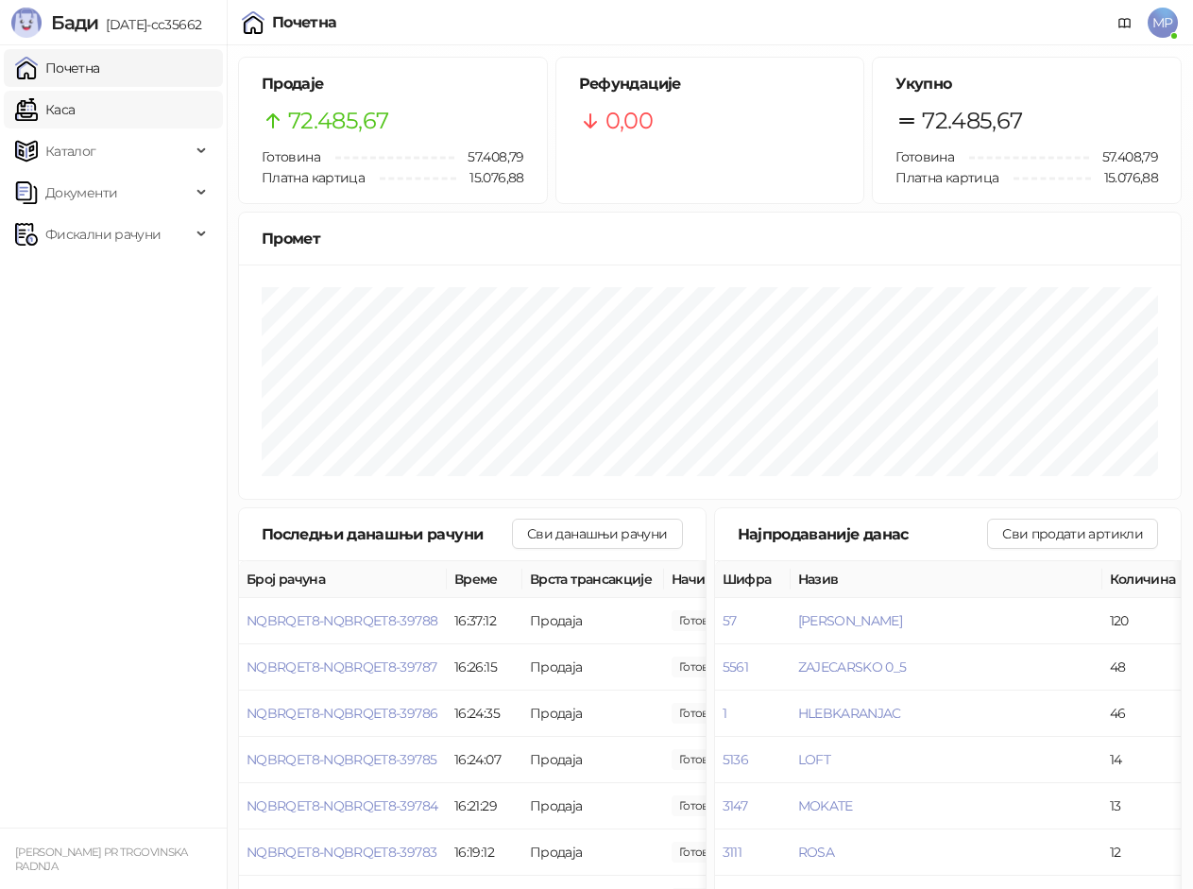
click at [71, 111] on link "Каса" at bounding box center [45, 110] width 60 height 38
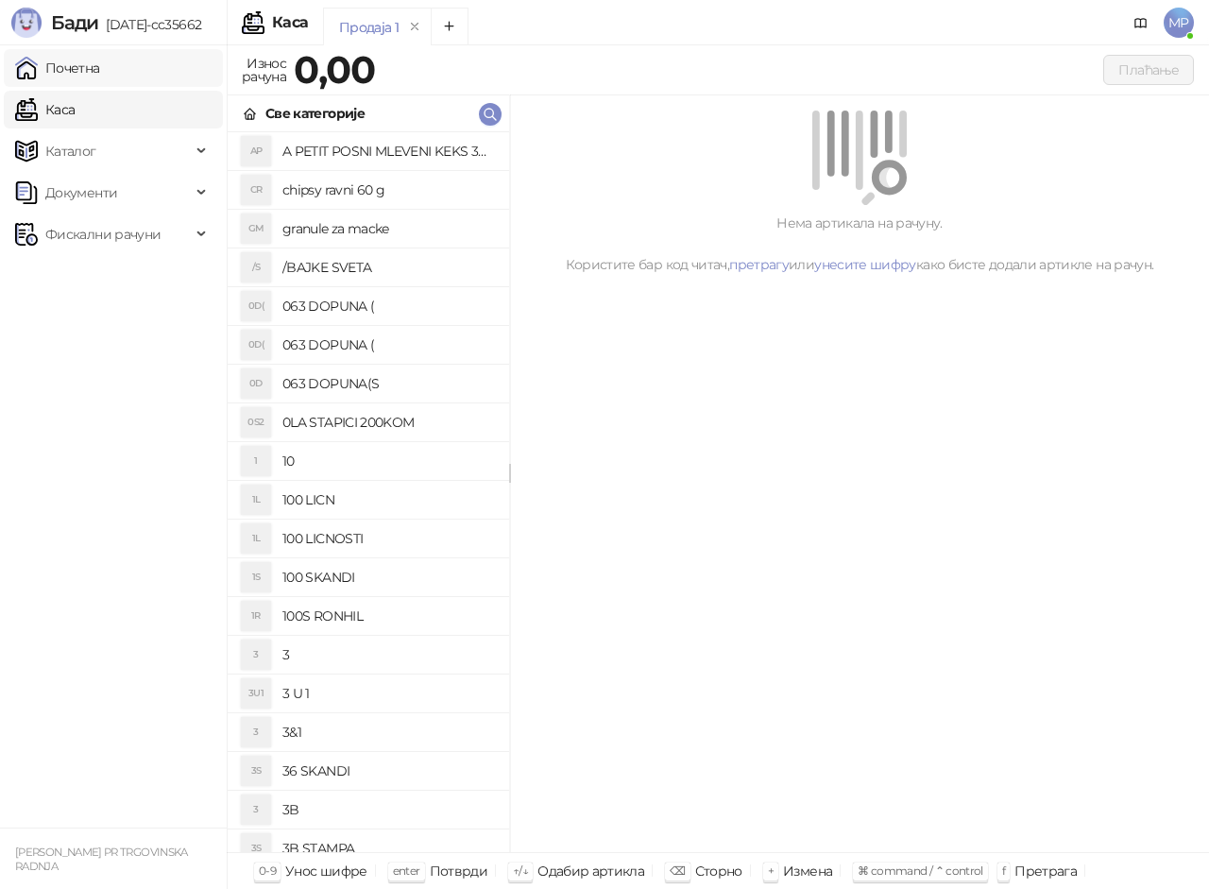
click at [67, 70] on link "Почетна" at bounding box center [57, 68] width 85 height 38
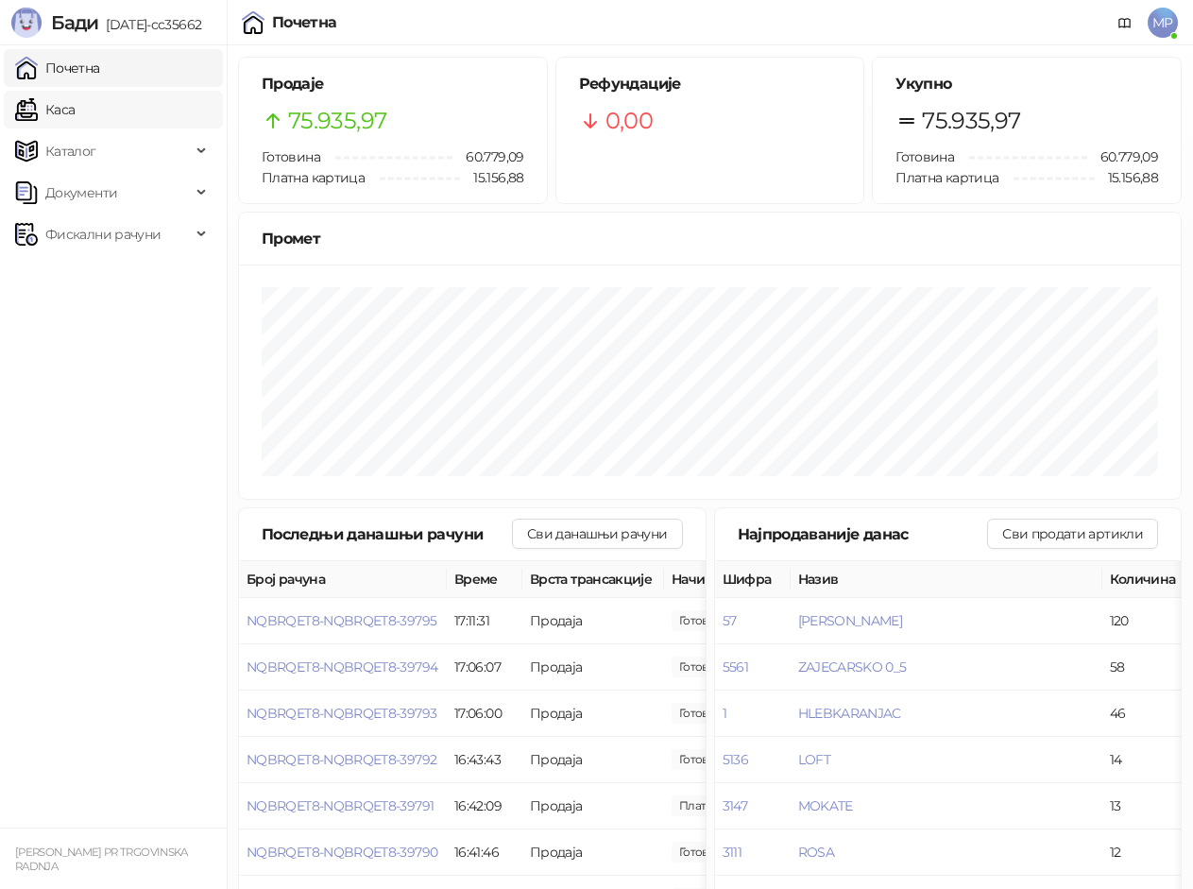
click at [75, 99] on link "Каса" at bounding box center [45, 110] width 60 height 38
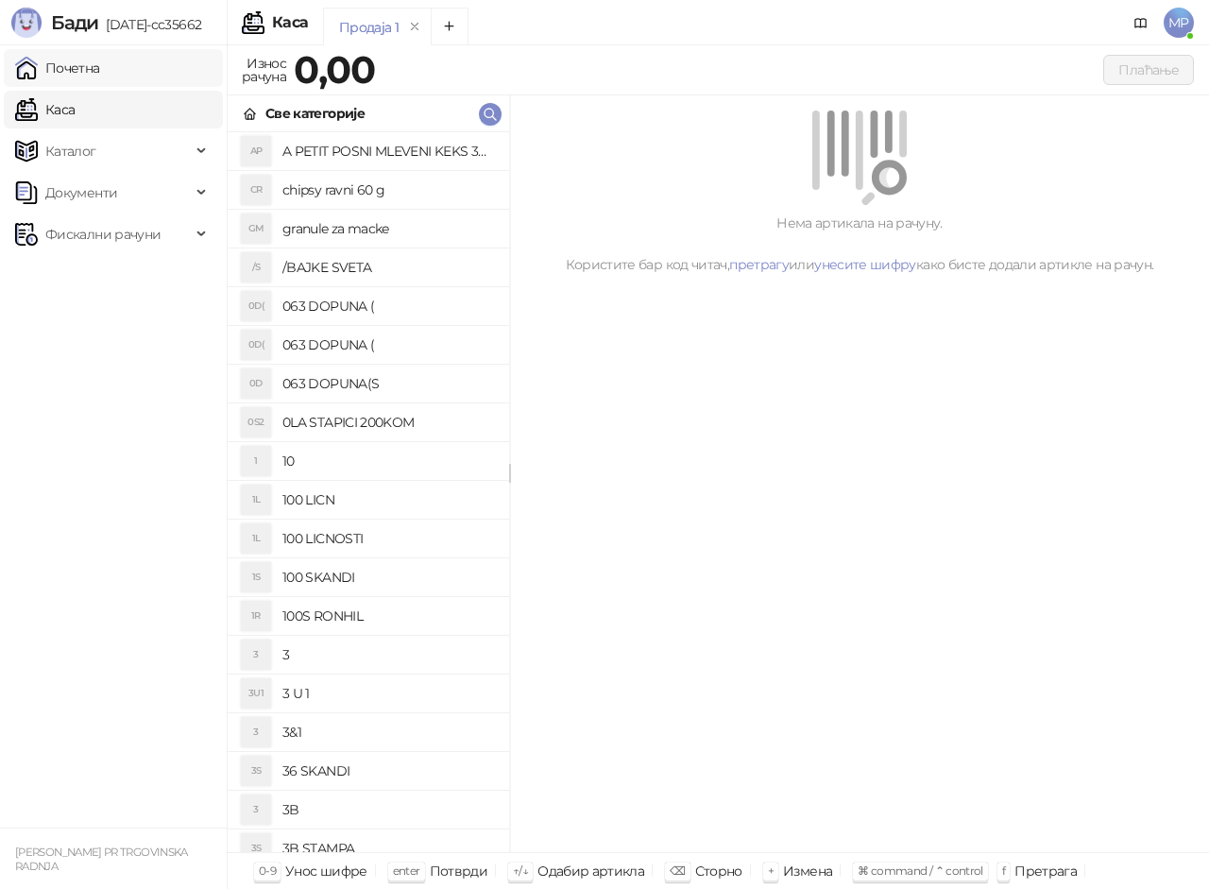
click at [100, 63] on link "Почетна" at bounding box center [57, 68] width 85 height 38
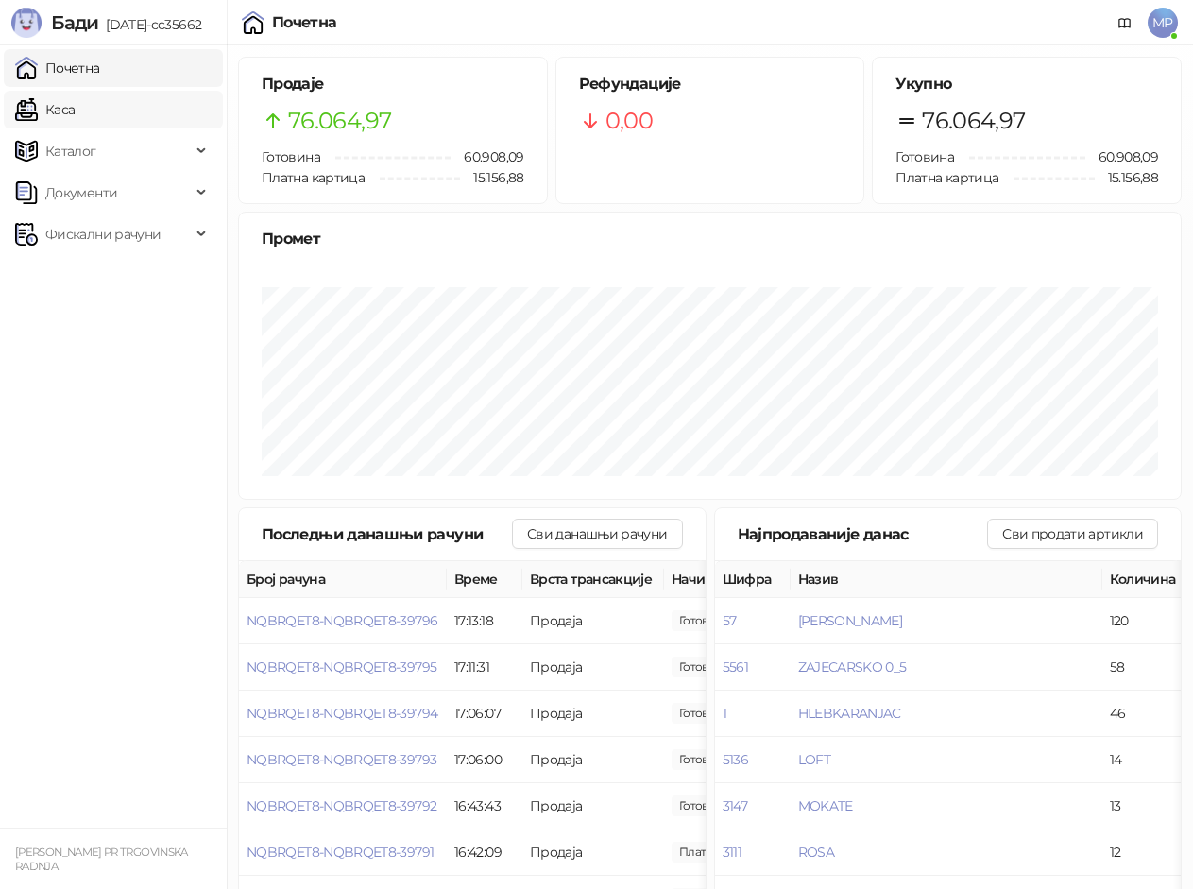
click at [75, 101] on link "Каса" at bounding box center [45, 110] width 60 height 38
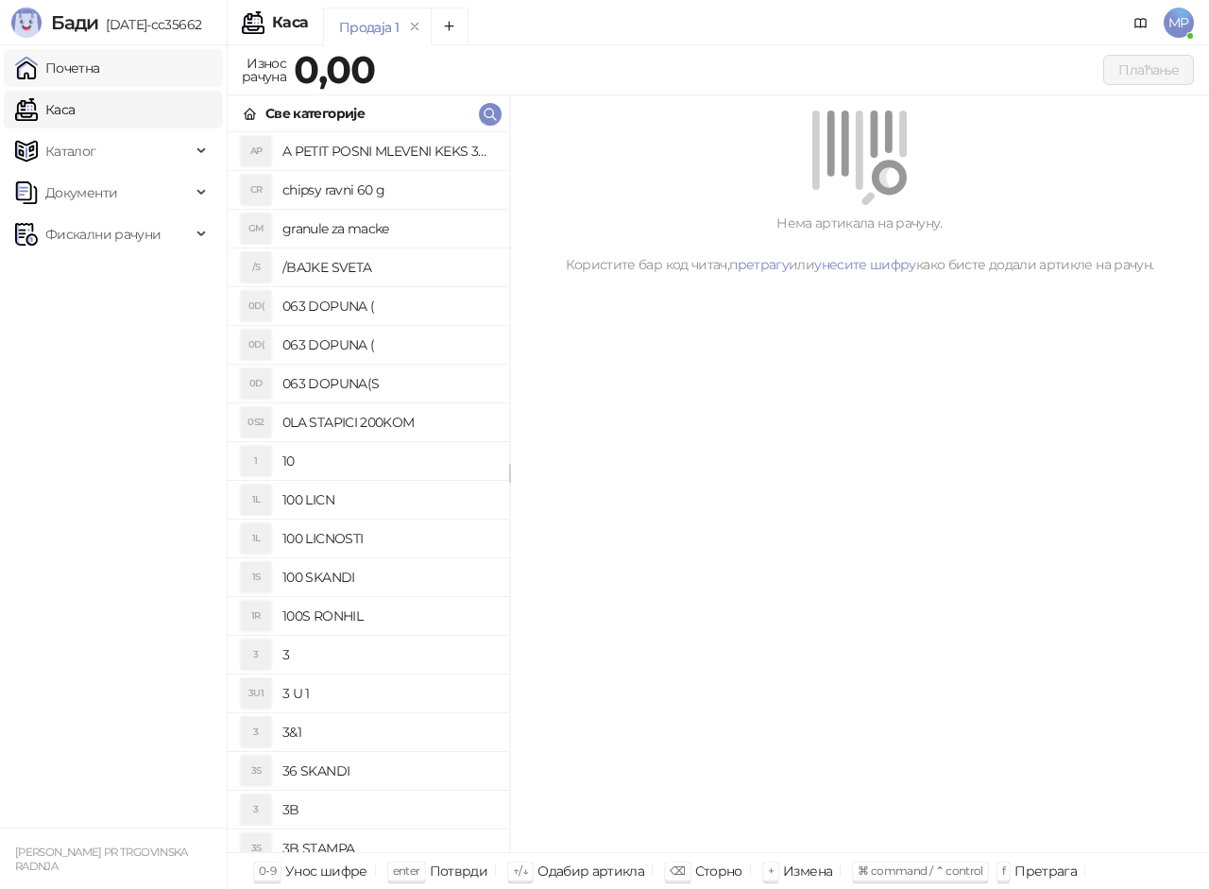
click at [100, 72] on link "Почетна" at bounding box center [57, 68] width 85 height 38
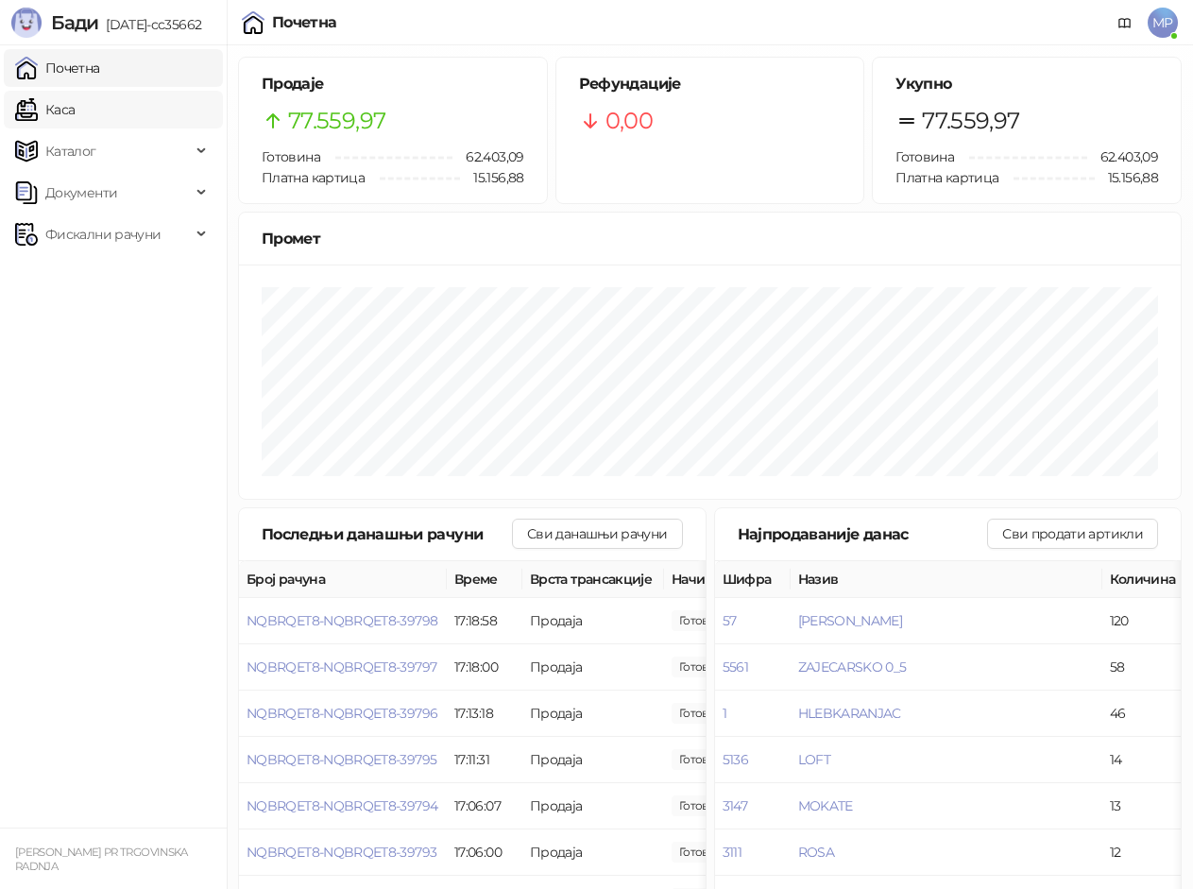
click at [75, 113] on link "Каса" at bounding box center [45, 110] width 60 height 38
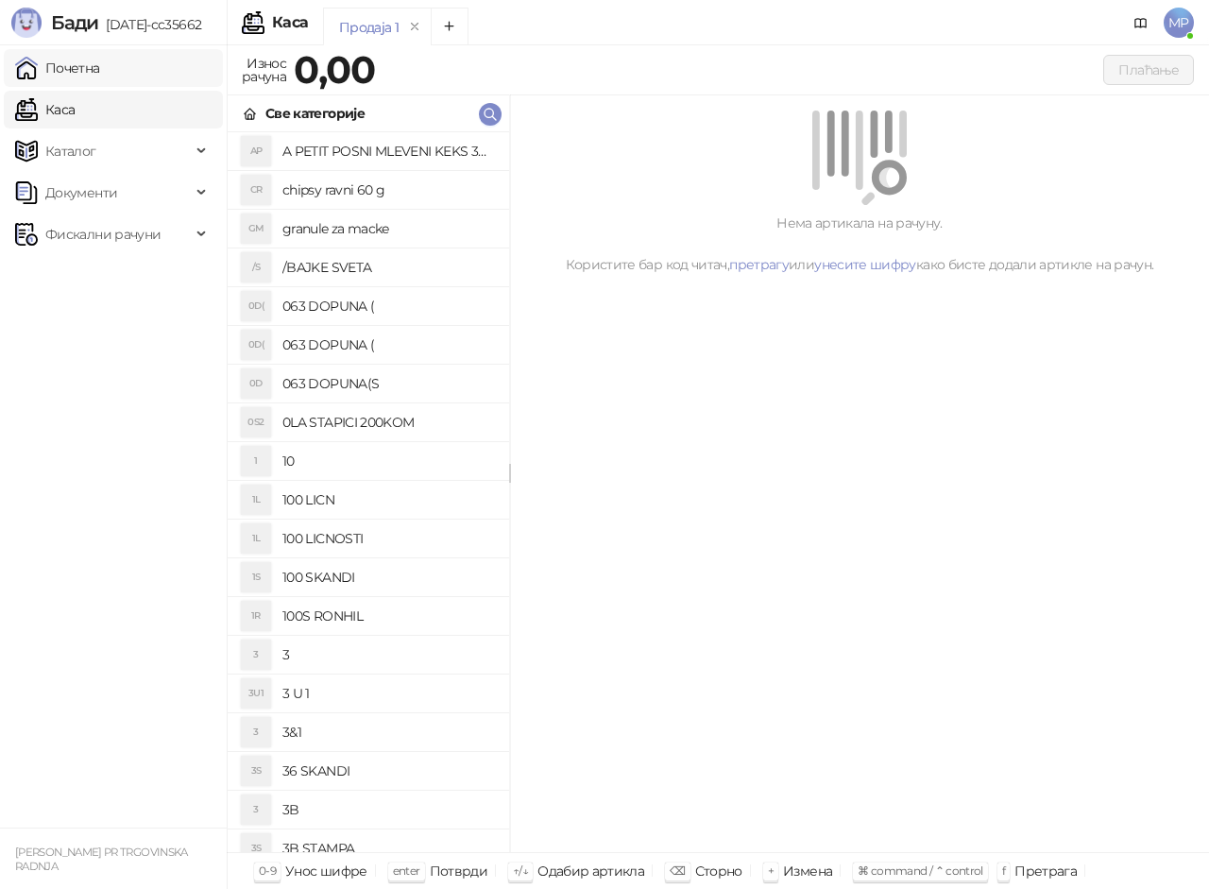
click at [100, 75] on link "Почетна" at bounding box center [57, 68] width 85 height 38
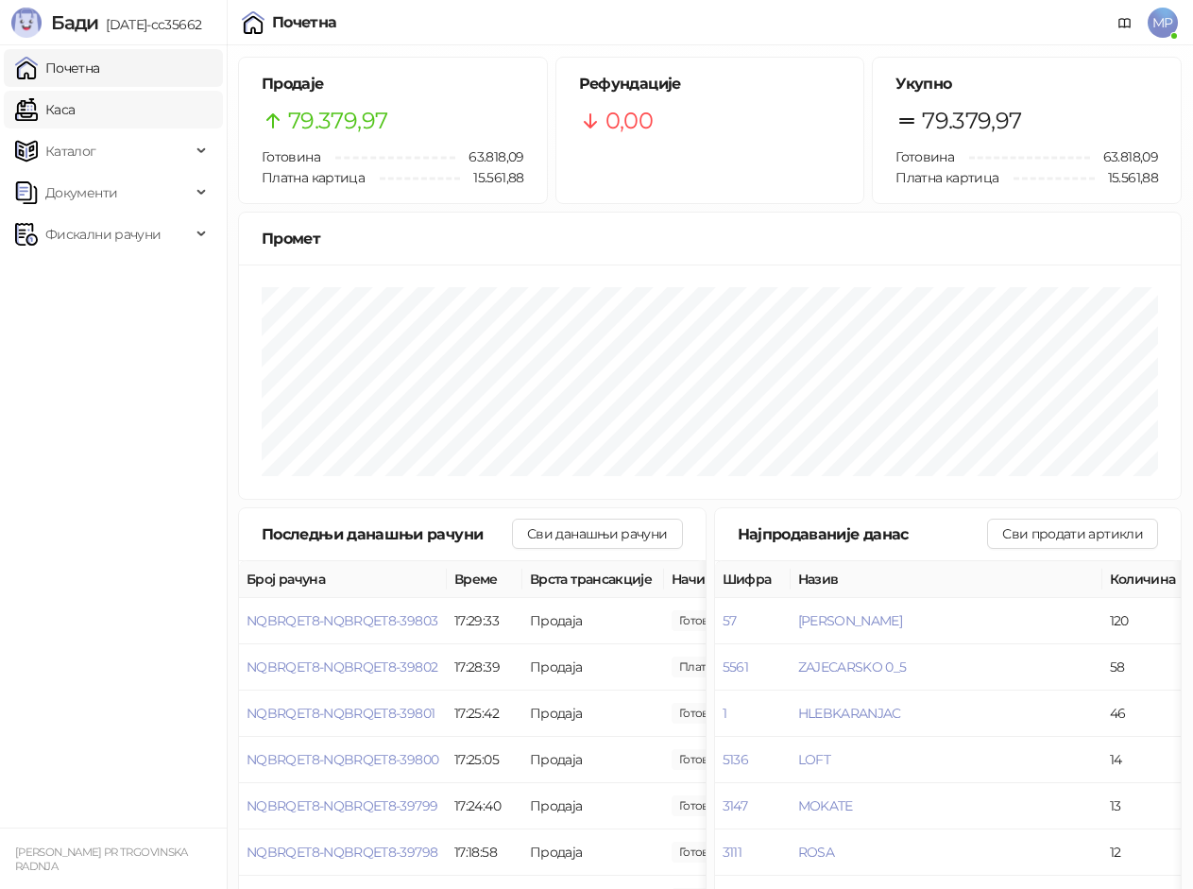
click at [75, 94] on link "Каса" at bounding box center [45, 110] width 60 height 38
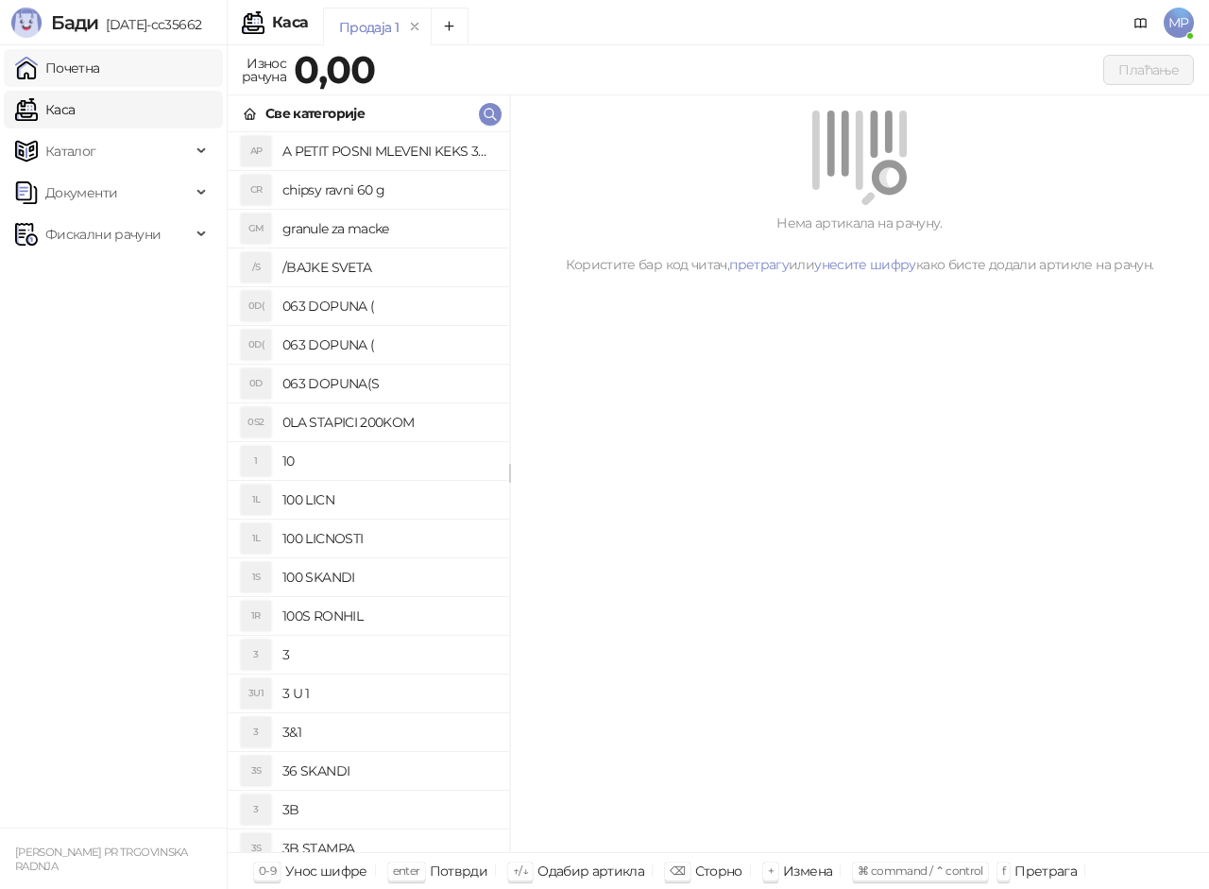
click at [100, 60] on link "Почетна" at bounding box center [57, 68] width 85 height 38
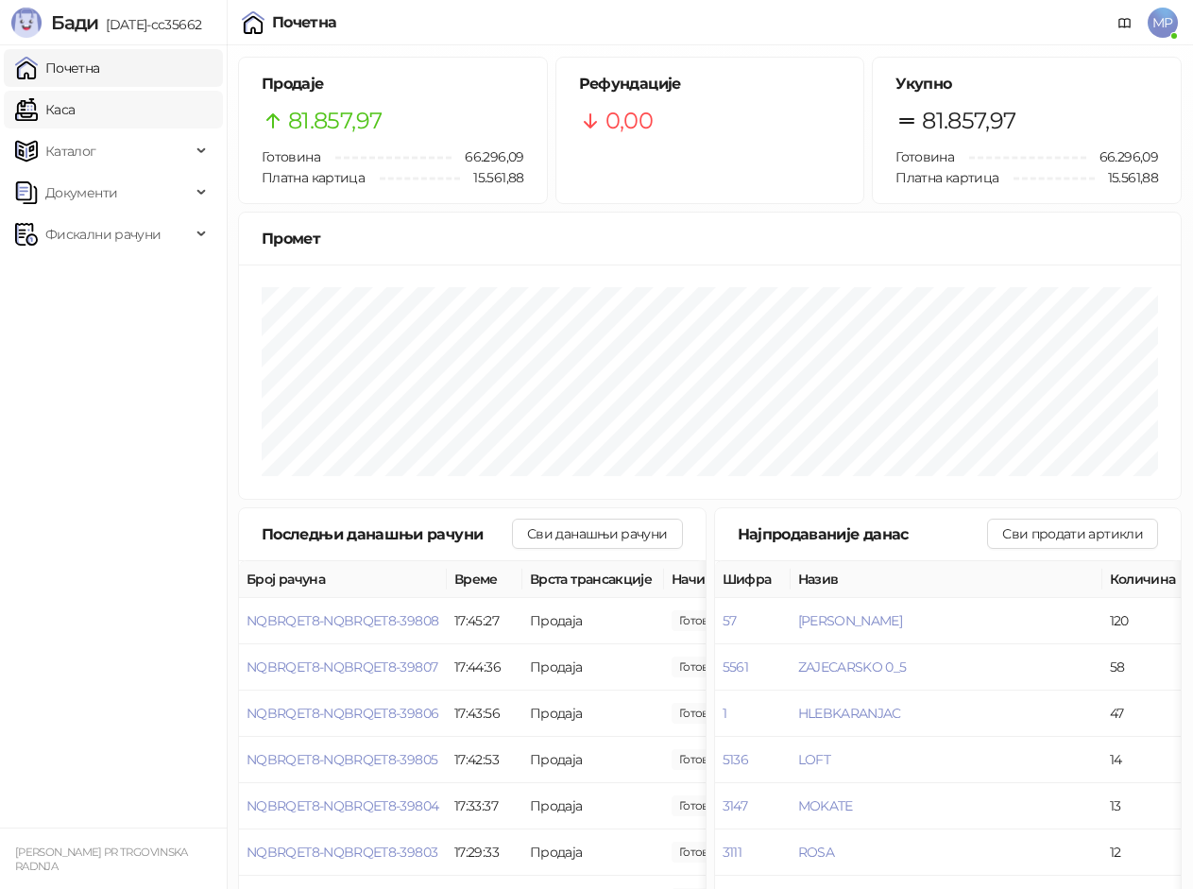
click at [75, 114] on link "Каса" at bounding box center [45, 110] width 60 height 38
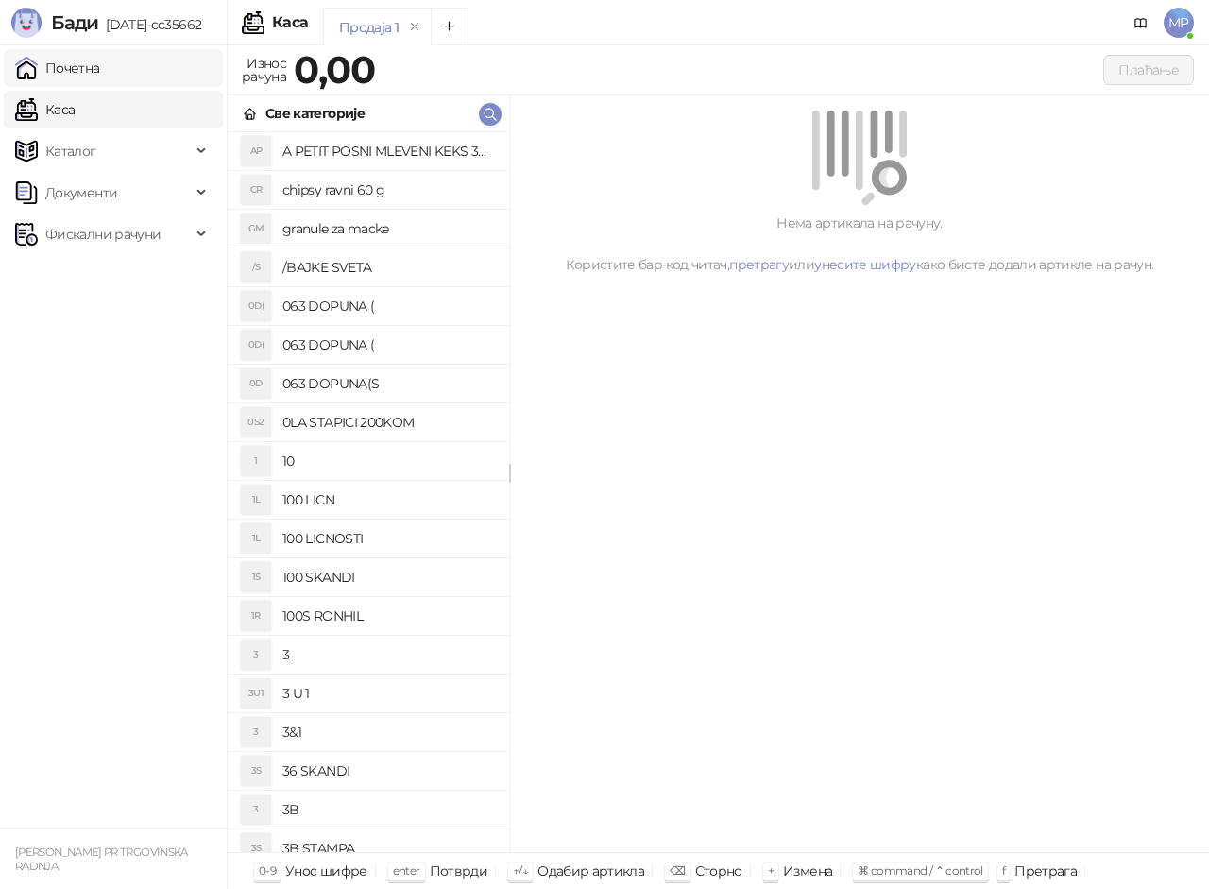
click at [100, 52] on link "Почетна" at bounding box center [57, 68] width 85 height 38
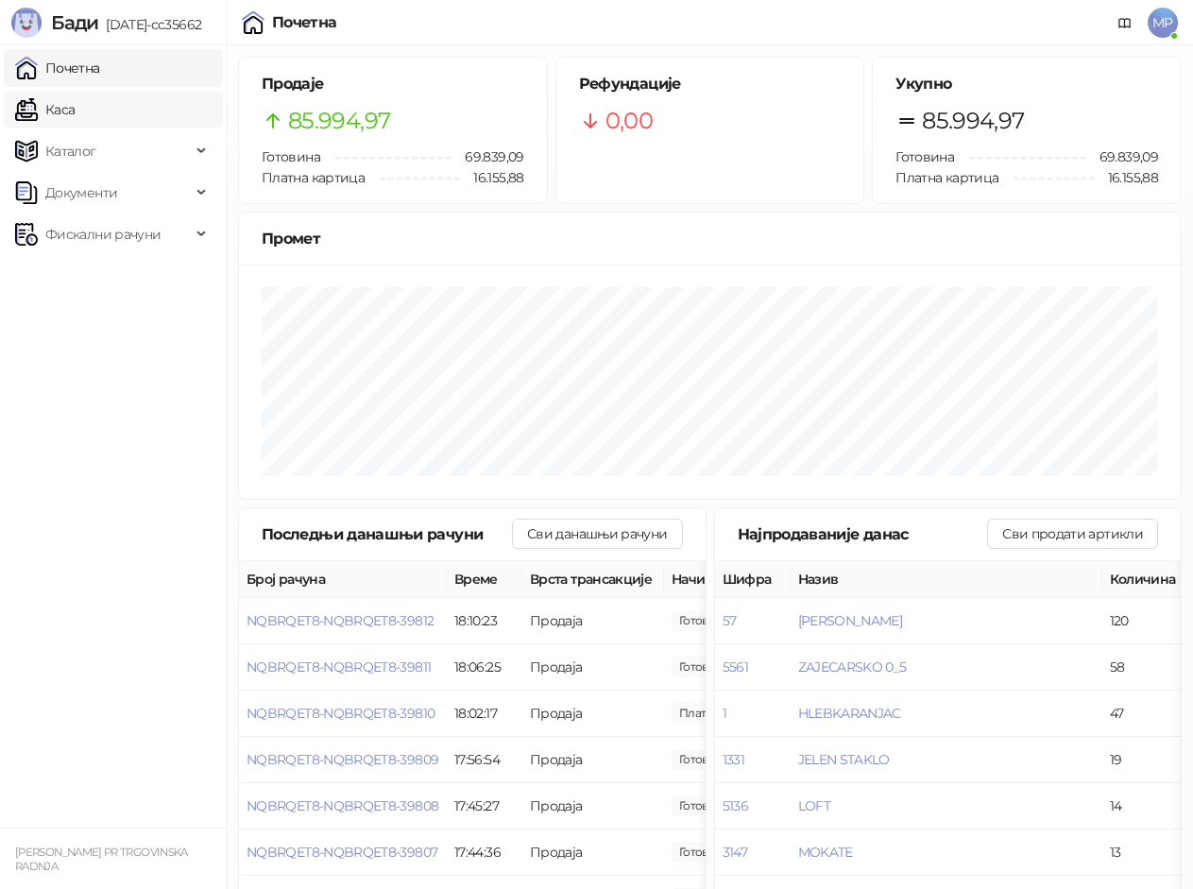
click at [75, 106] on link "Каса" at bounding box center [45, 110] width 60 height 38
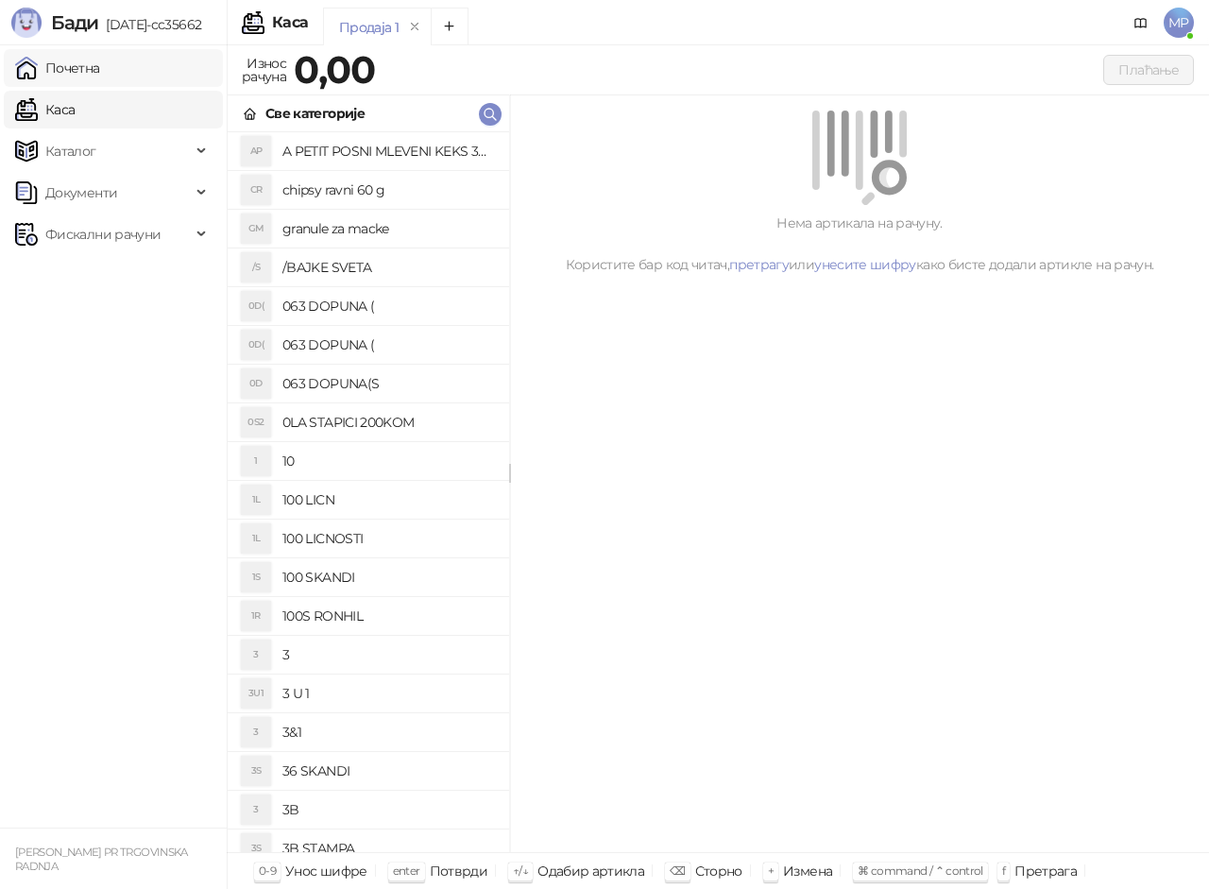
click at [100, 71] on link "Почетна" at bounding box center [57, 68] width 85 height 38
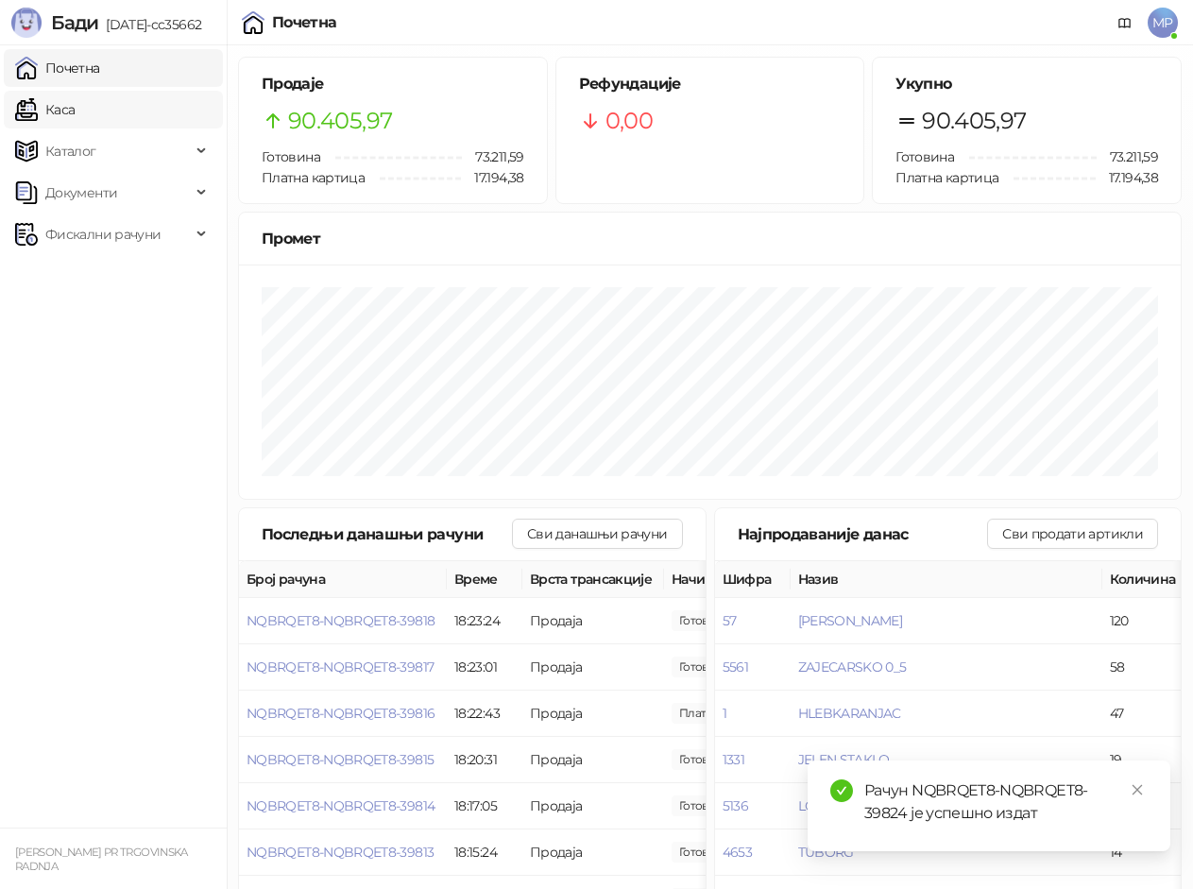
click at [75, 101] on link "Каса" at bounding box center [45, 110] width 60 height 38
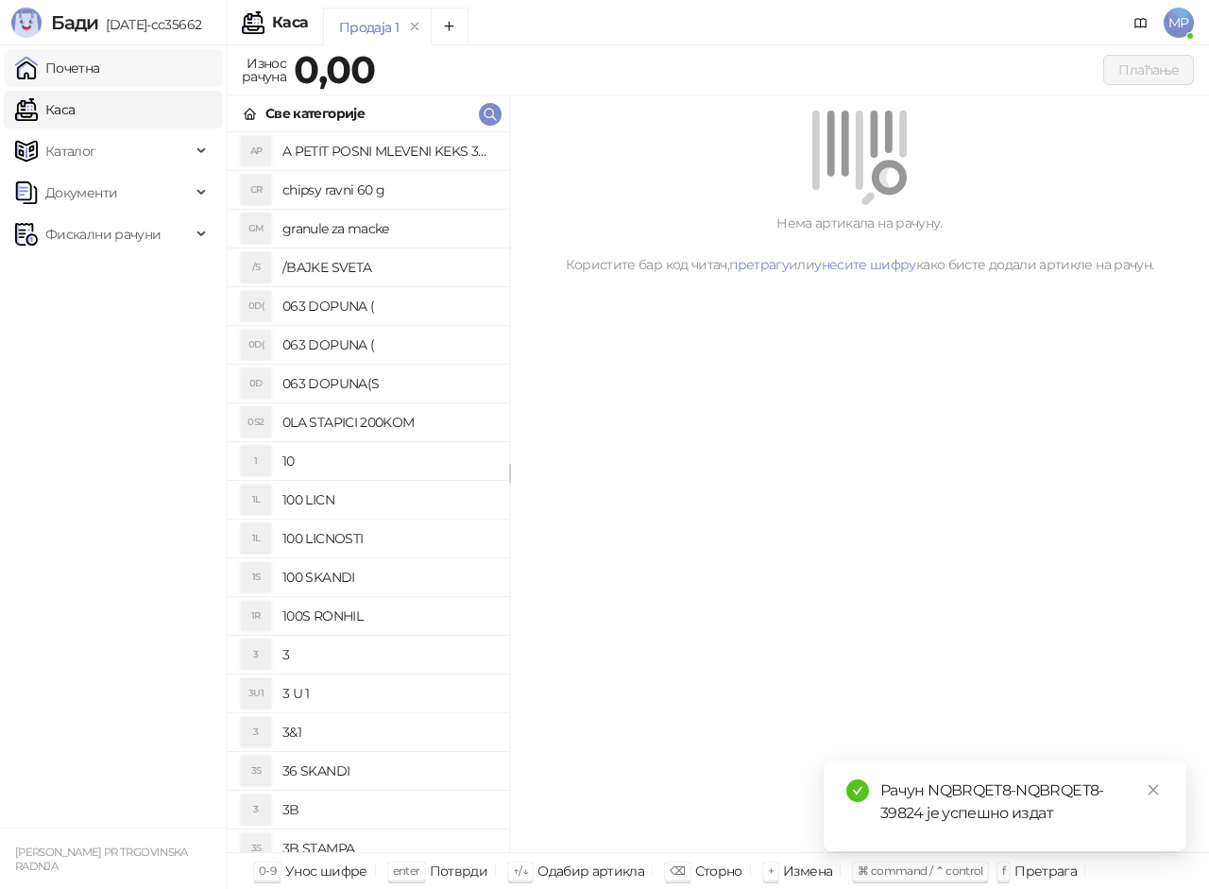
click at [100, 75] on link "Почетна" at bounding box center [57, 68] width 85 height 38
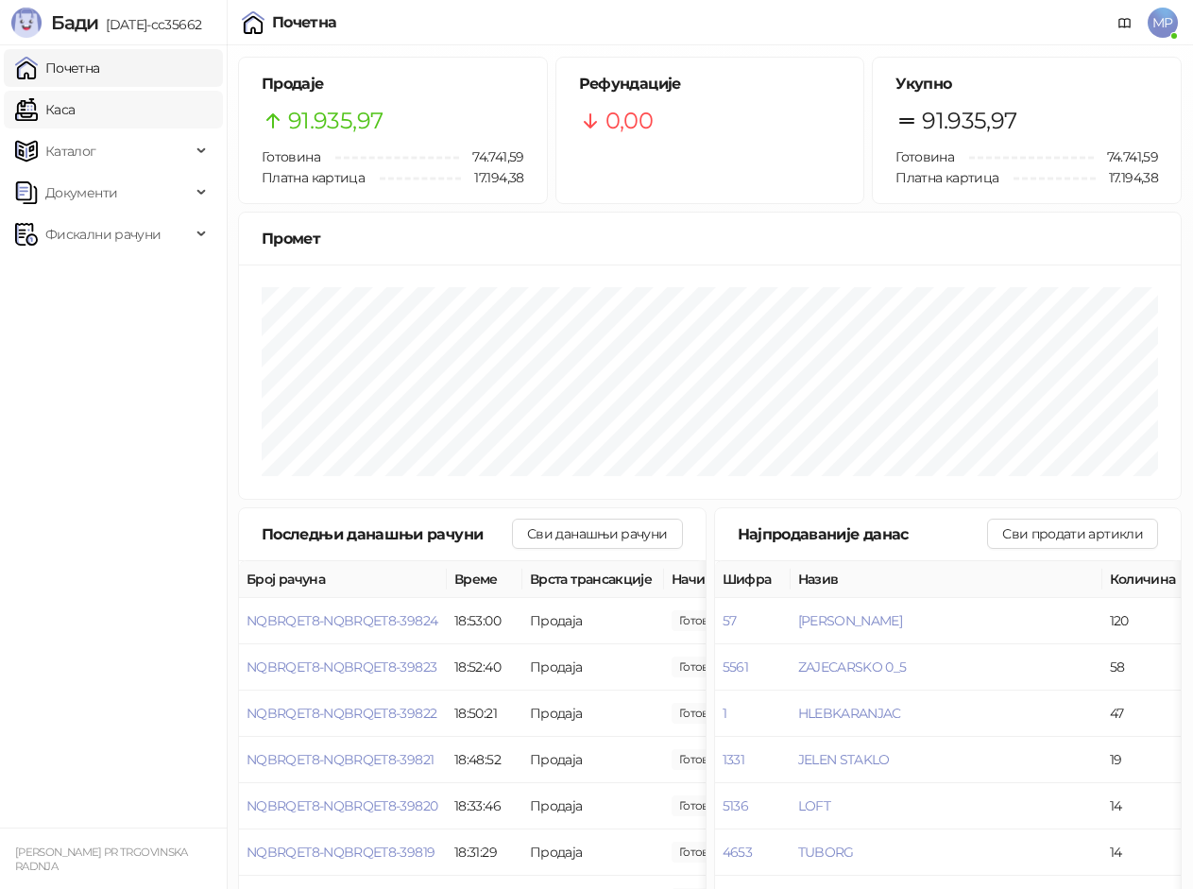
click at [75, 107] on link "Каса" at bounding box center [45, 110] width 60 height 38
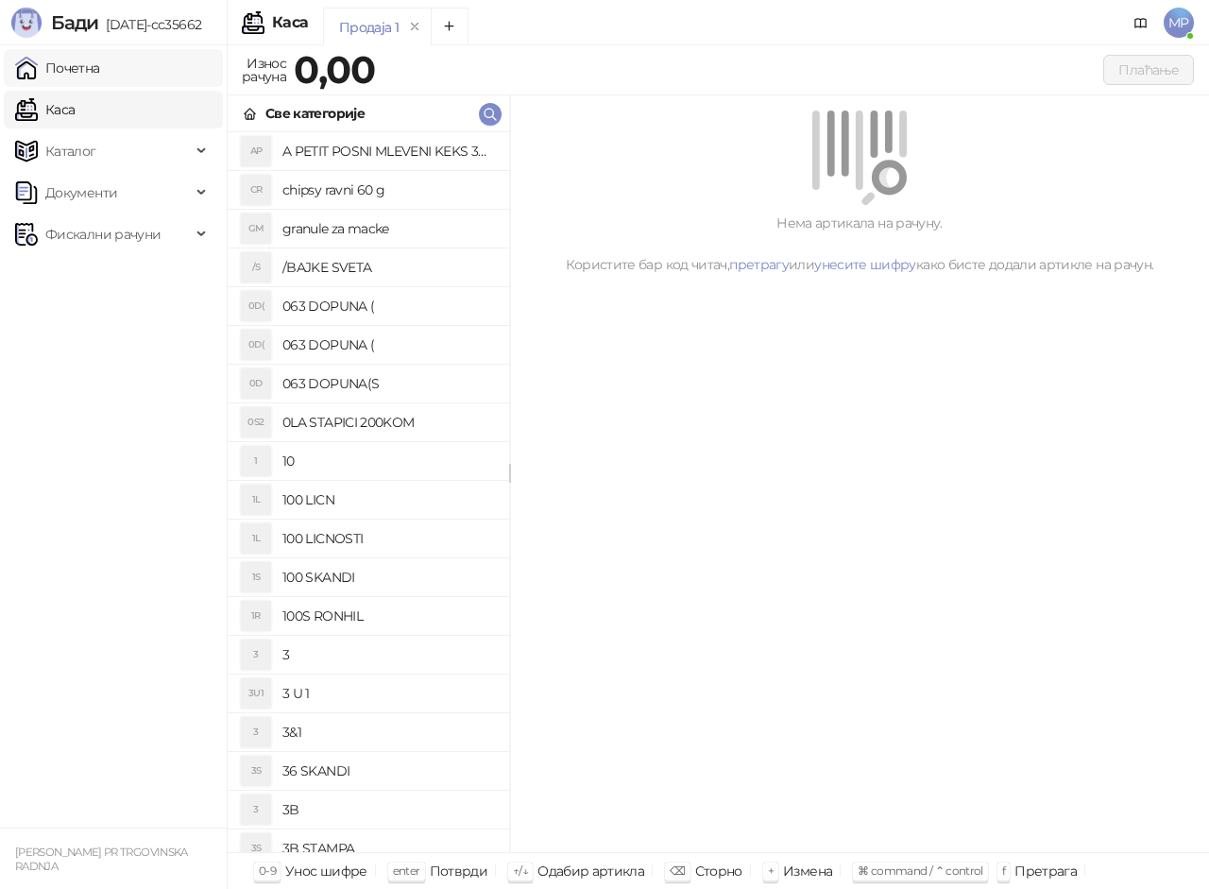
click at [100, 76] on link "Почетна" at bounding box center [57, 68] width 85 height 38
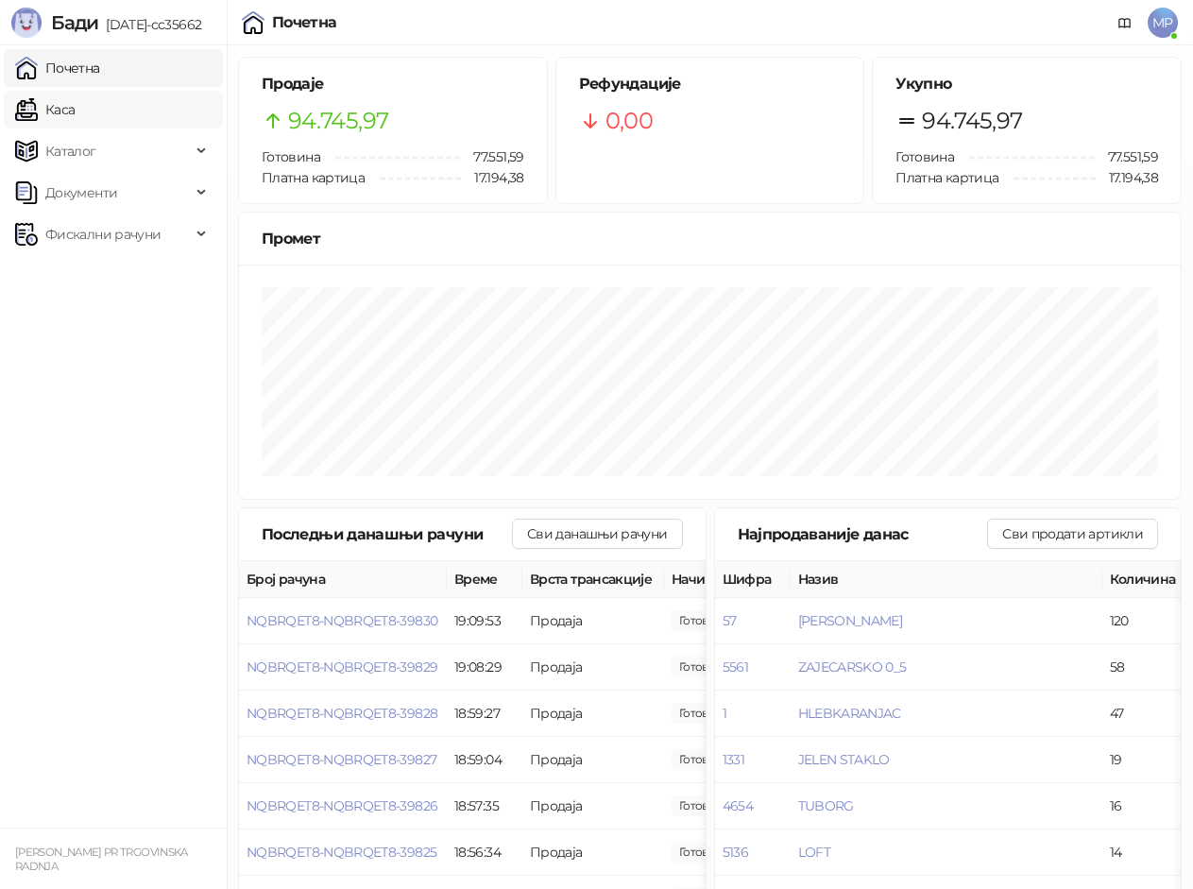
drag, startPoint x: 79, startPoint y: 102, endPoint x: 71, endPoint y: 73, distance: 30.5
click at [75, 102] on link "Каса" at bounding box center [45, 110] width 60 height 38
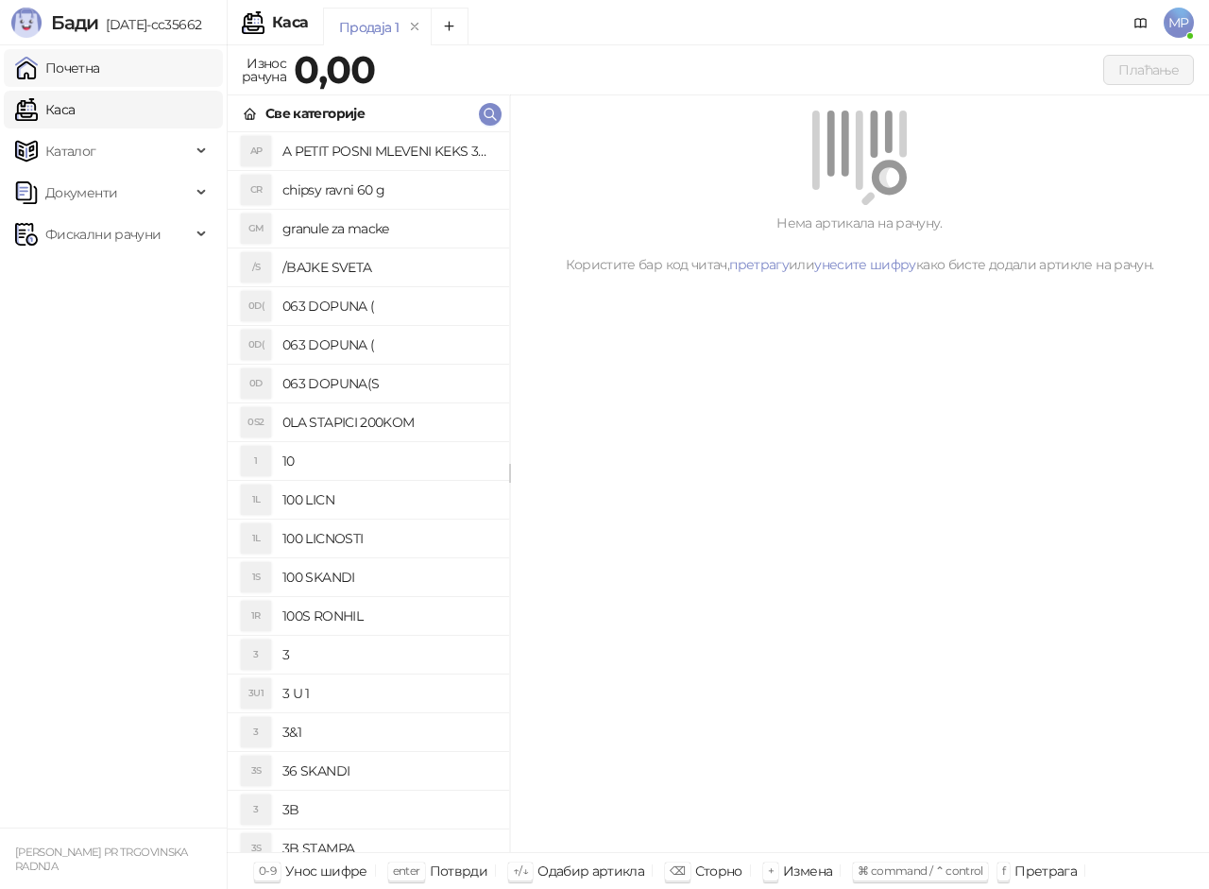
click at [71, 73] on link "Почетна" at bounding box center [57, 68] width 85 height 38
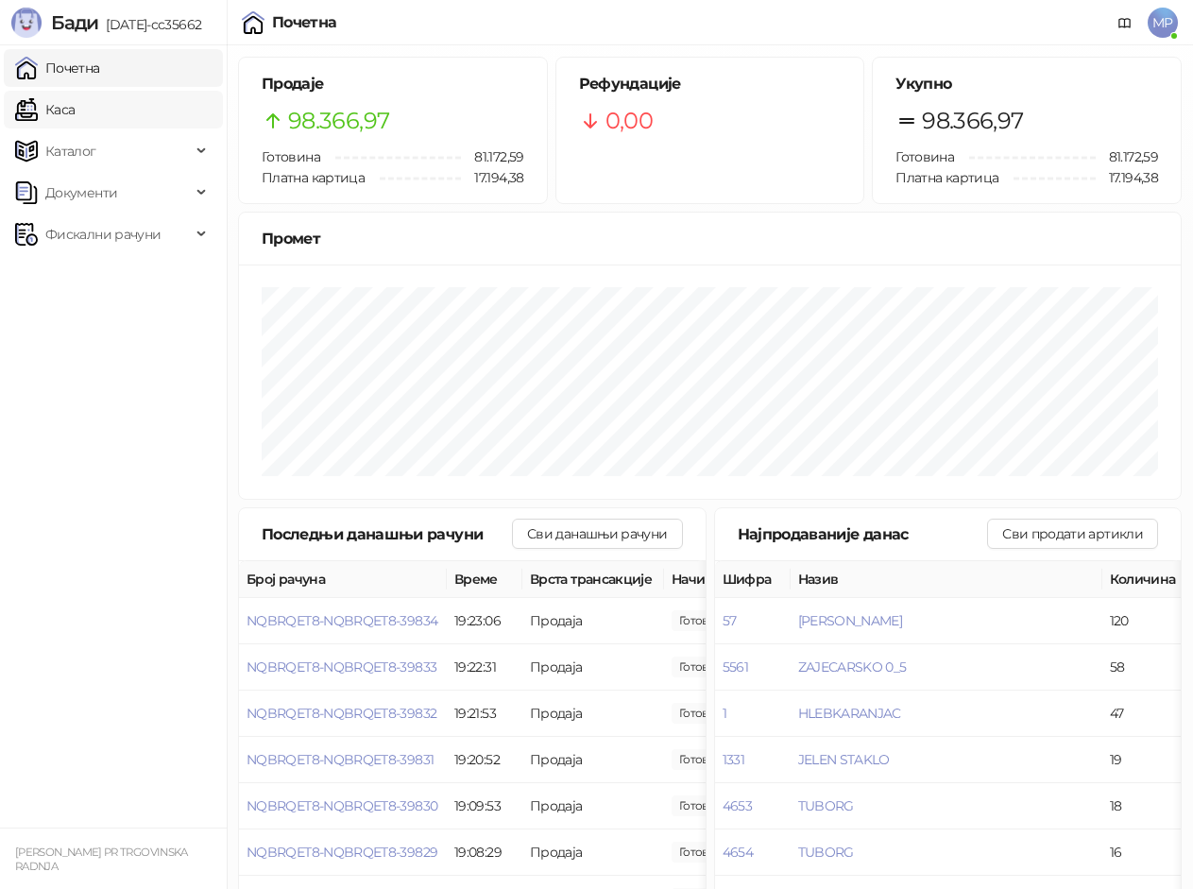
click at [75, 95] on link "Каса" at bounding box center [45, 110] width 60 height 38
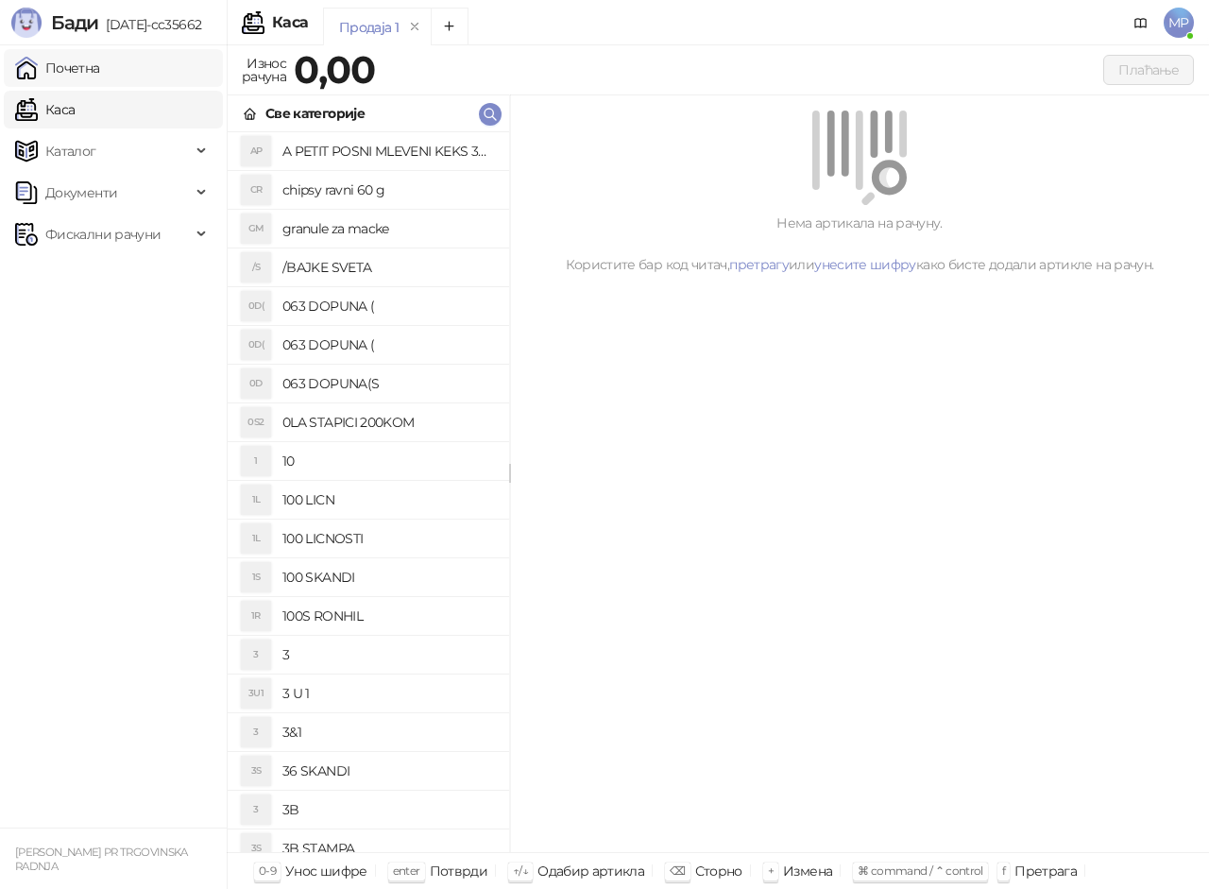
click at [93, 74] on link "Почетна" at bounding box center [57, 68] width 85 height 38
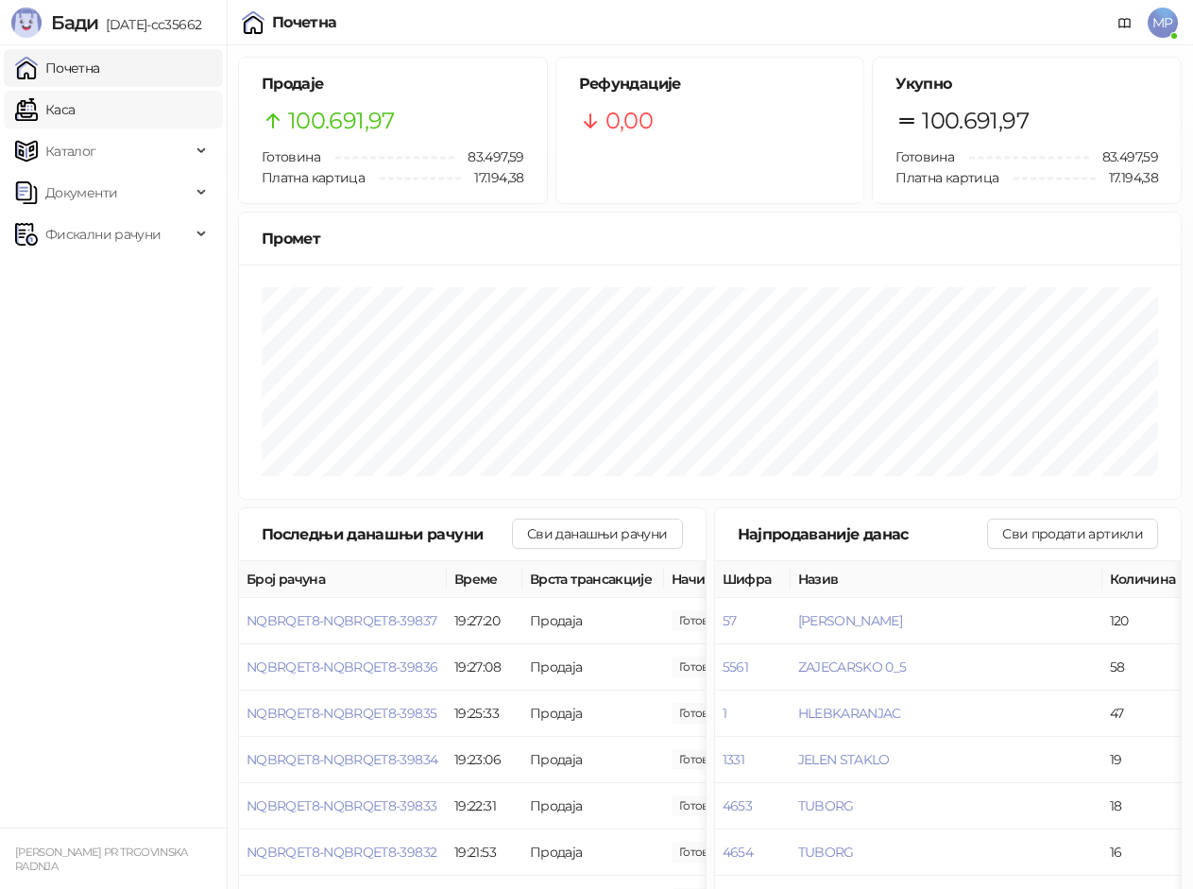
click at [75, 105] on link "Каса" at bounding box center [45, 110] width 60 height 38
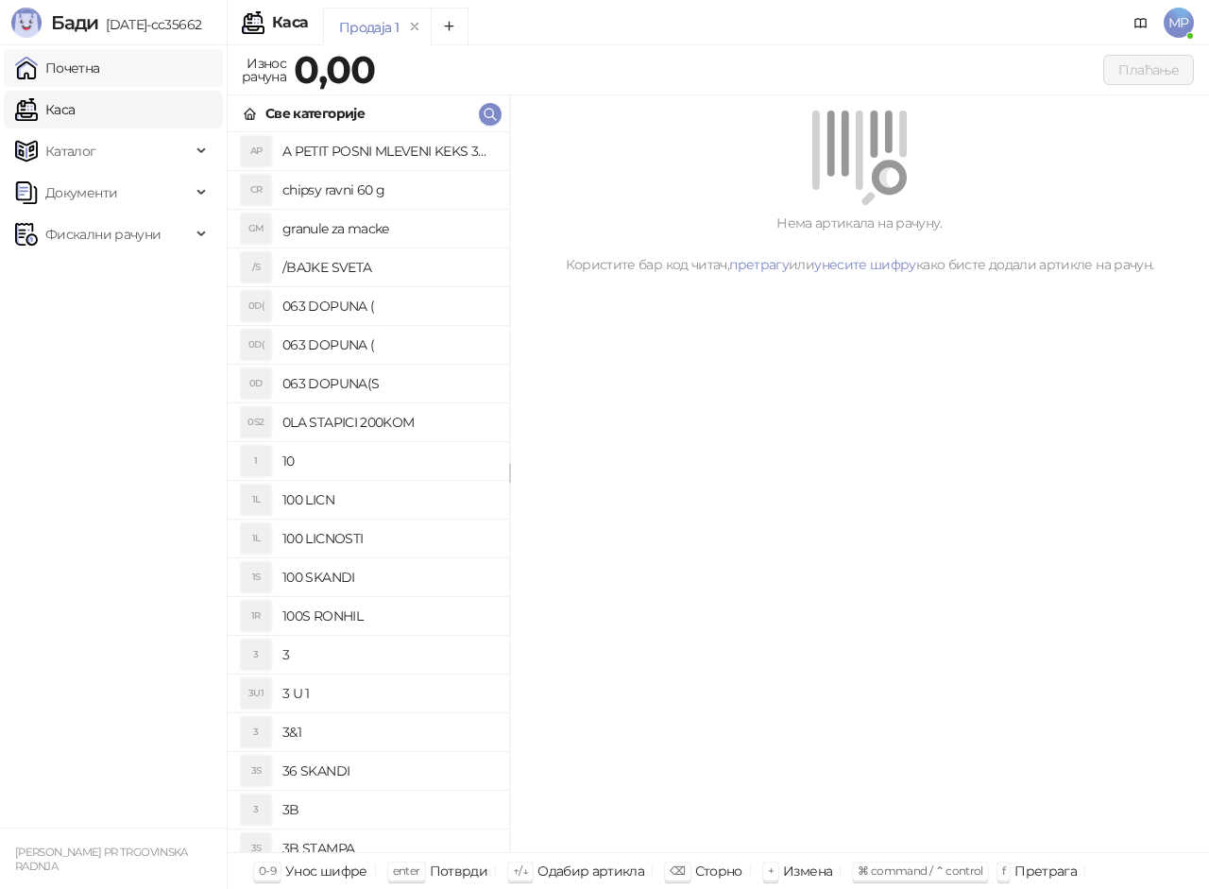
click at [100, 70] on link "Почетна" at bounding box center [57, 68] width 85 height 38
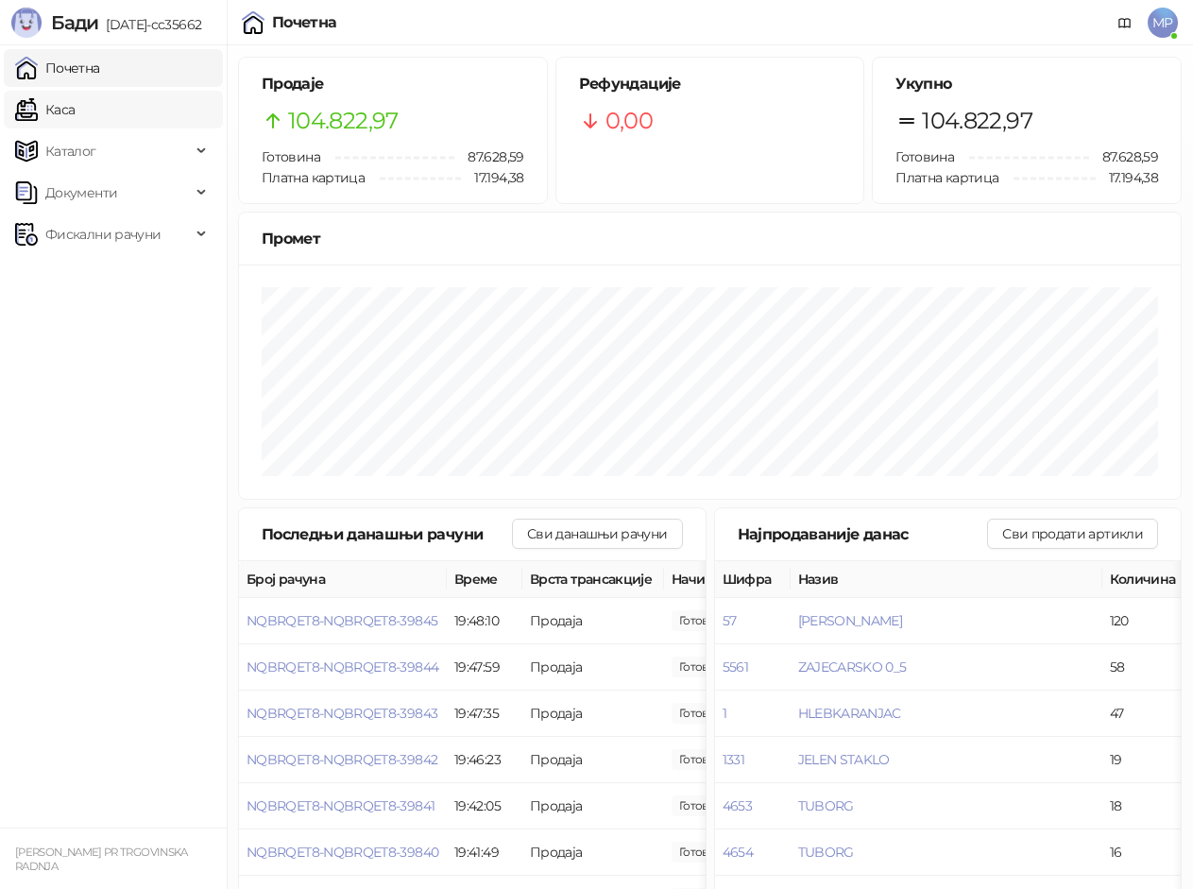
click at [75, 111] on link "Каса" at bounding box center [45, 110] width 60 height 38
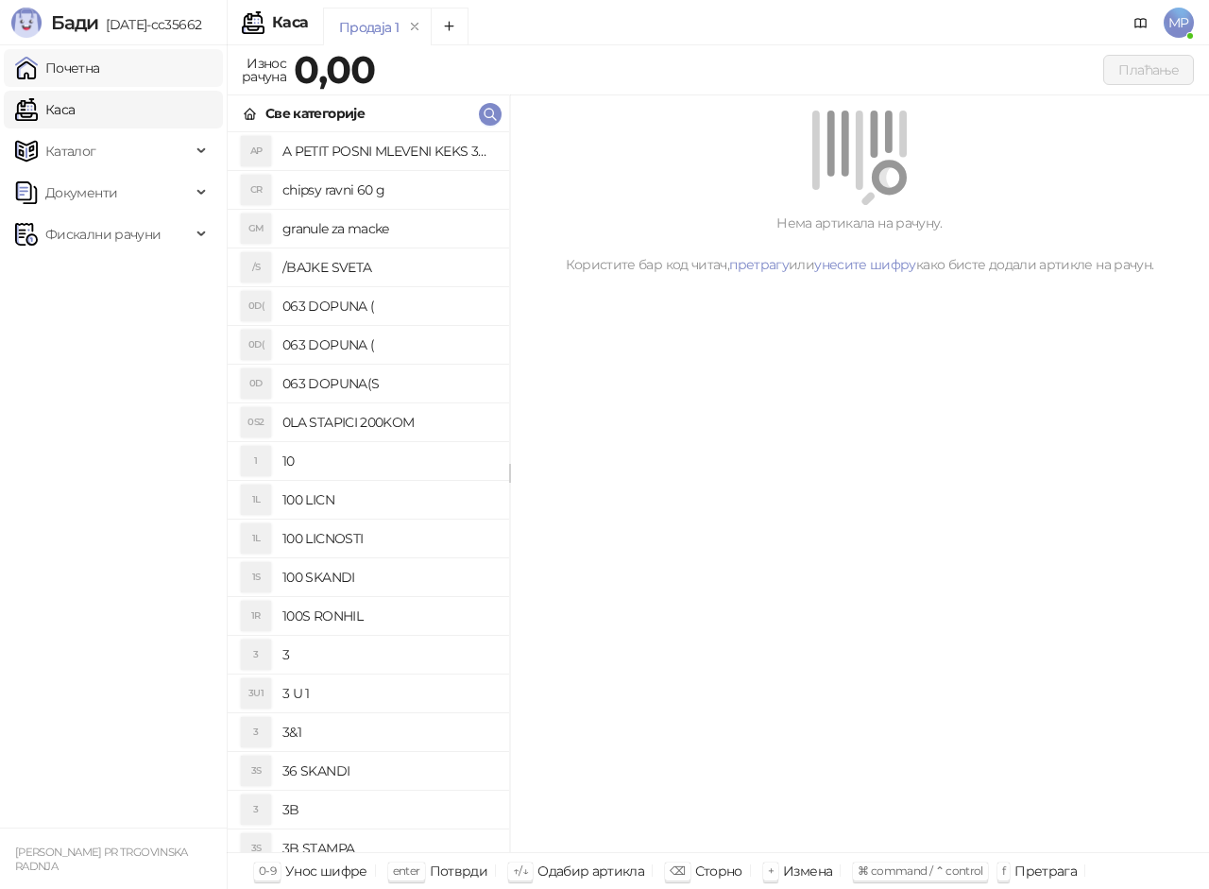
click at [88, 72] on link "Почетна" at bounding box center [57, 68] width 85 height 38
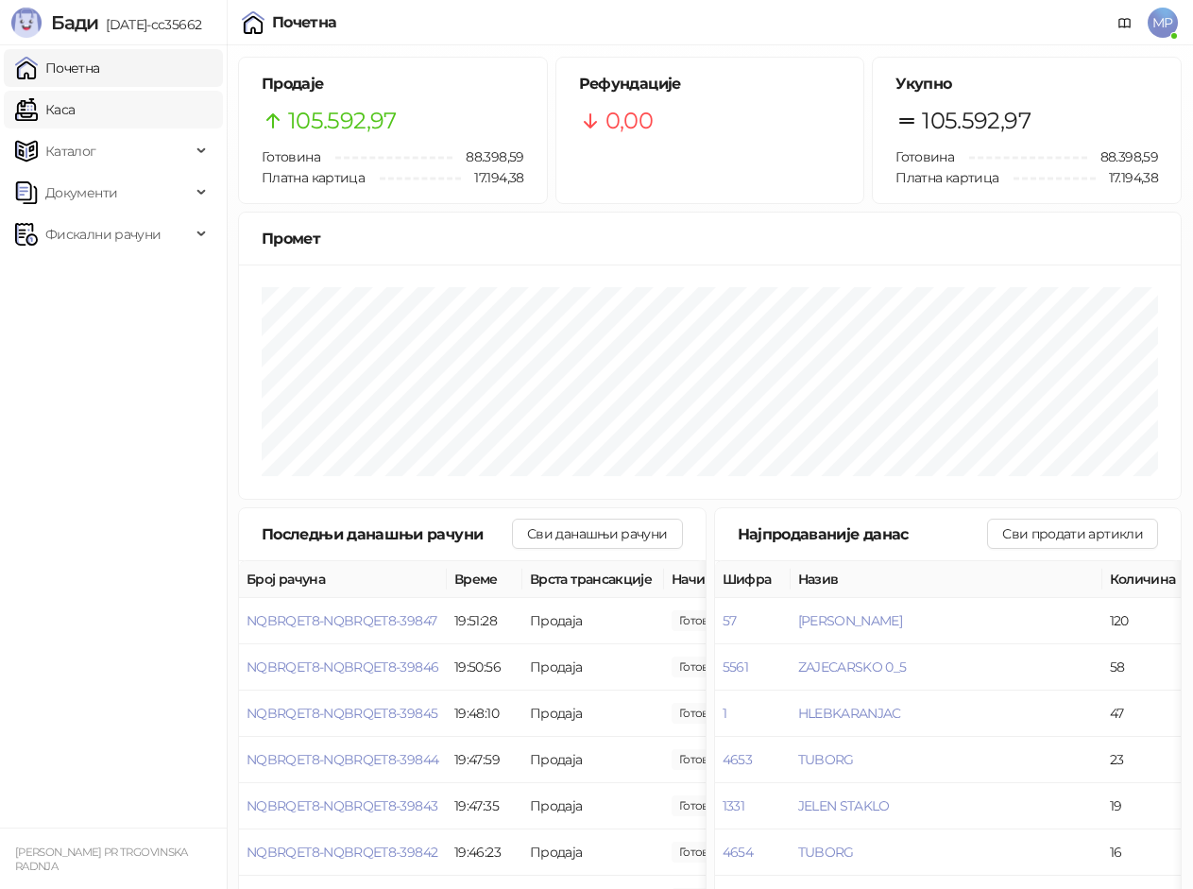
click at [75, 115] on link "Каса" at bounding box center [45, 110] width 60 height 38
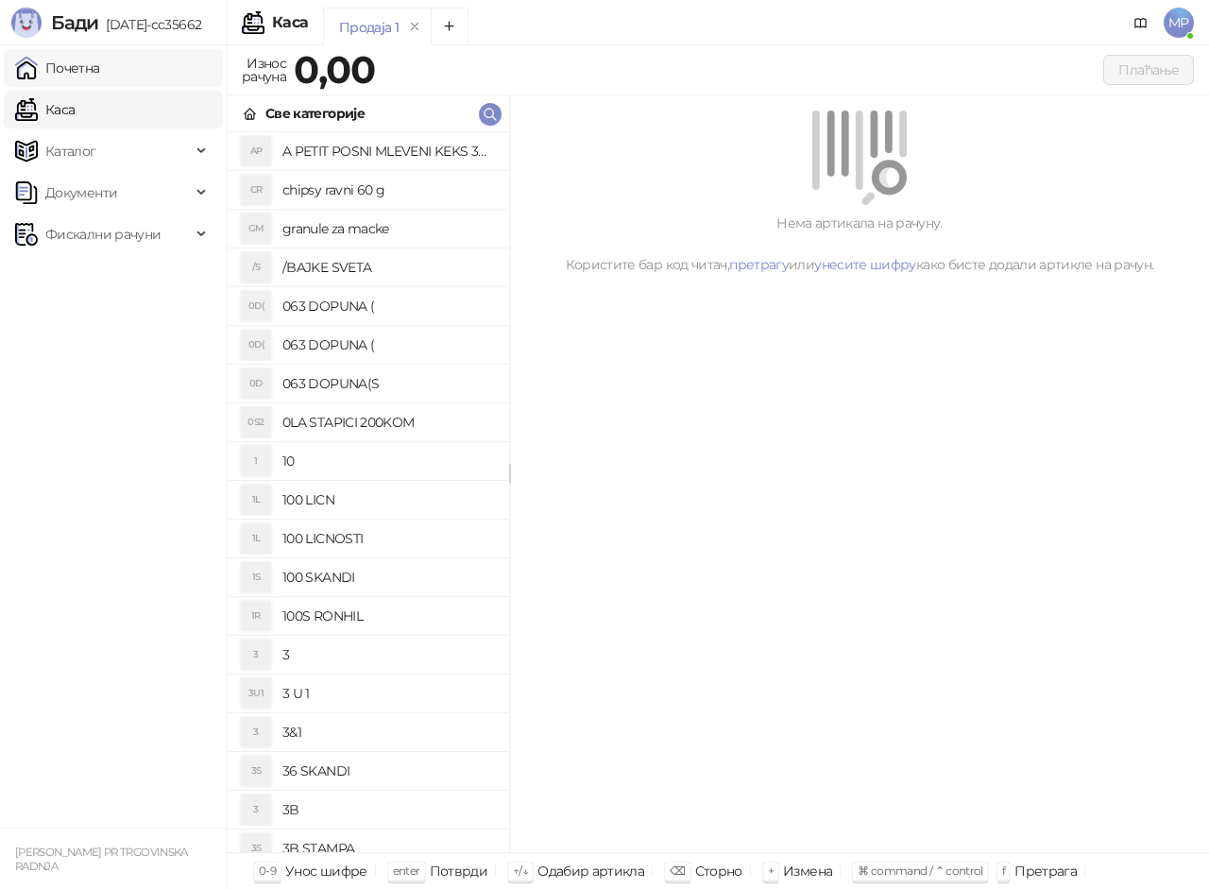
click at [95, 63] on link "Почетна" at bounding box center [57, 68] width 85 height 38
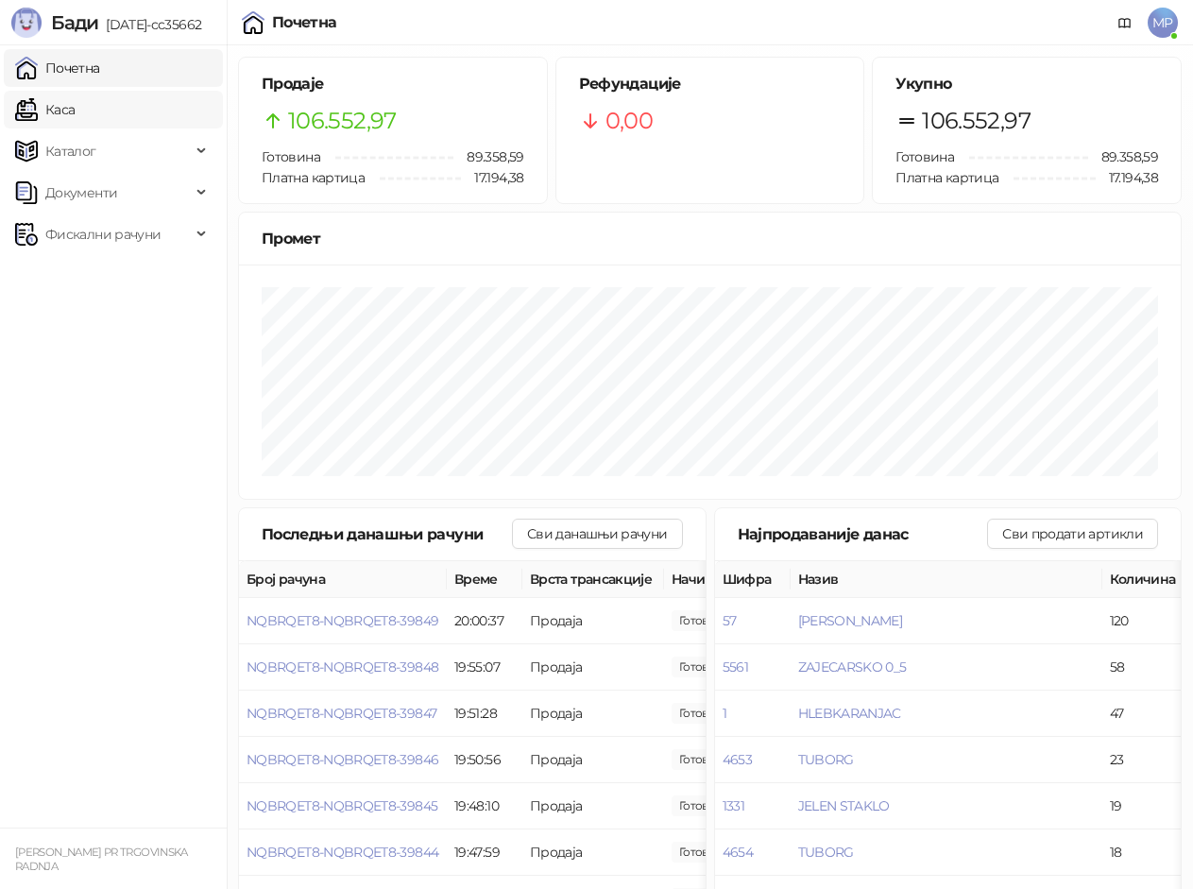
click at [48, 110] on link "Каса" at bounding box center [45, 110] width 60 height 38
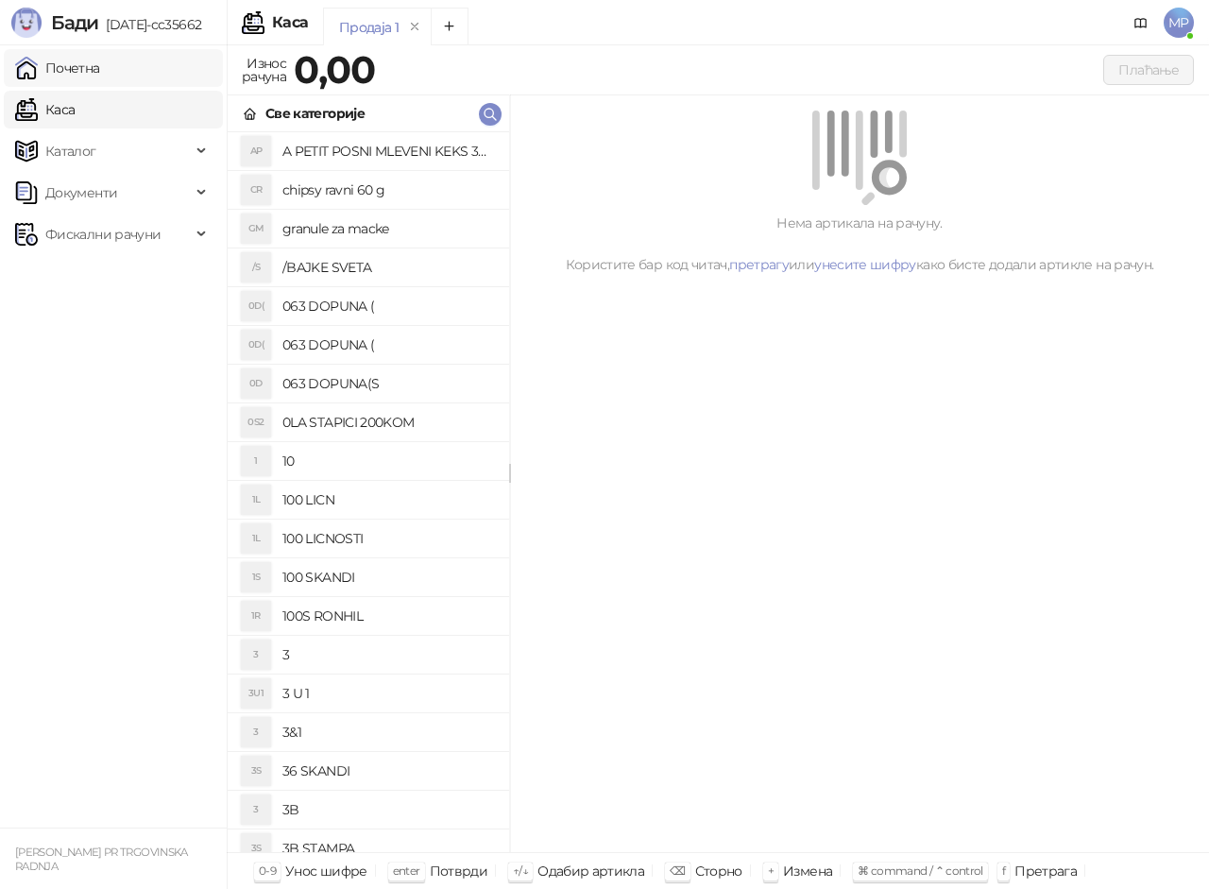
click at [77, 66] on link "Почетна" at bounding box center [57, 68] width 85 height 38
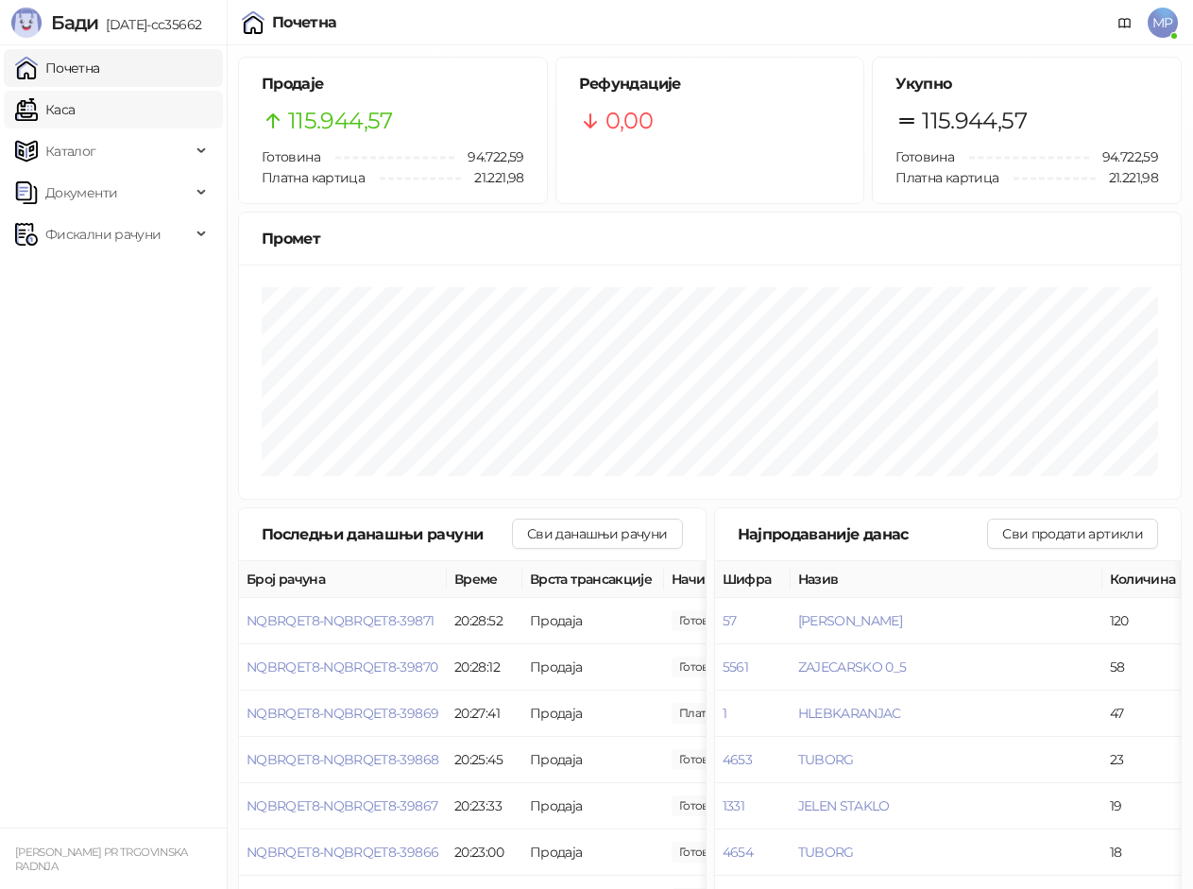
click at [67, 113] on link "Каса" at bounding box center [45, 110] width 60 height 38
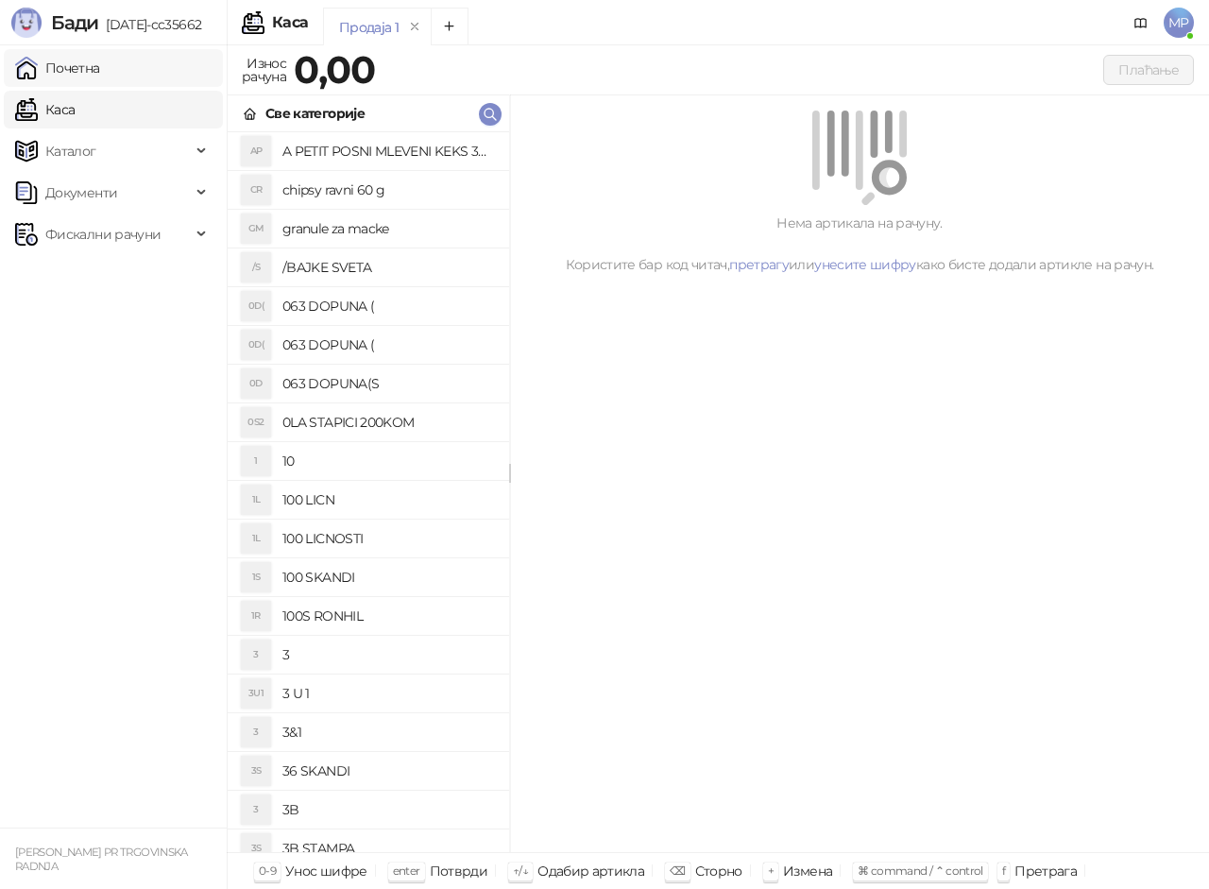
click at [87, 73] on link "Почетна" at bounding box center [57, 68] width 85 height 38
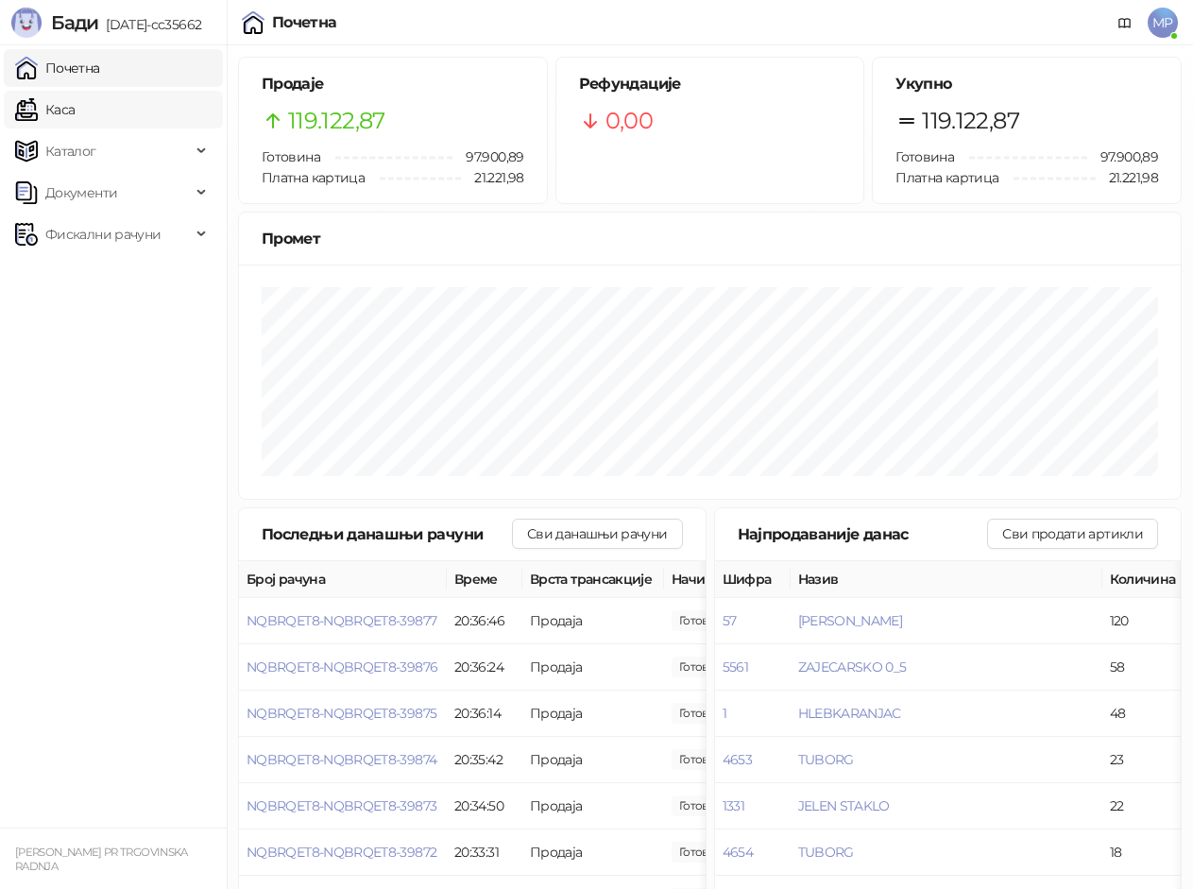
click at [75, 107] on link "Каса" at bounding box center [45, 110] width 60 height 38
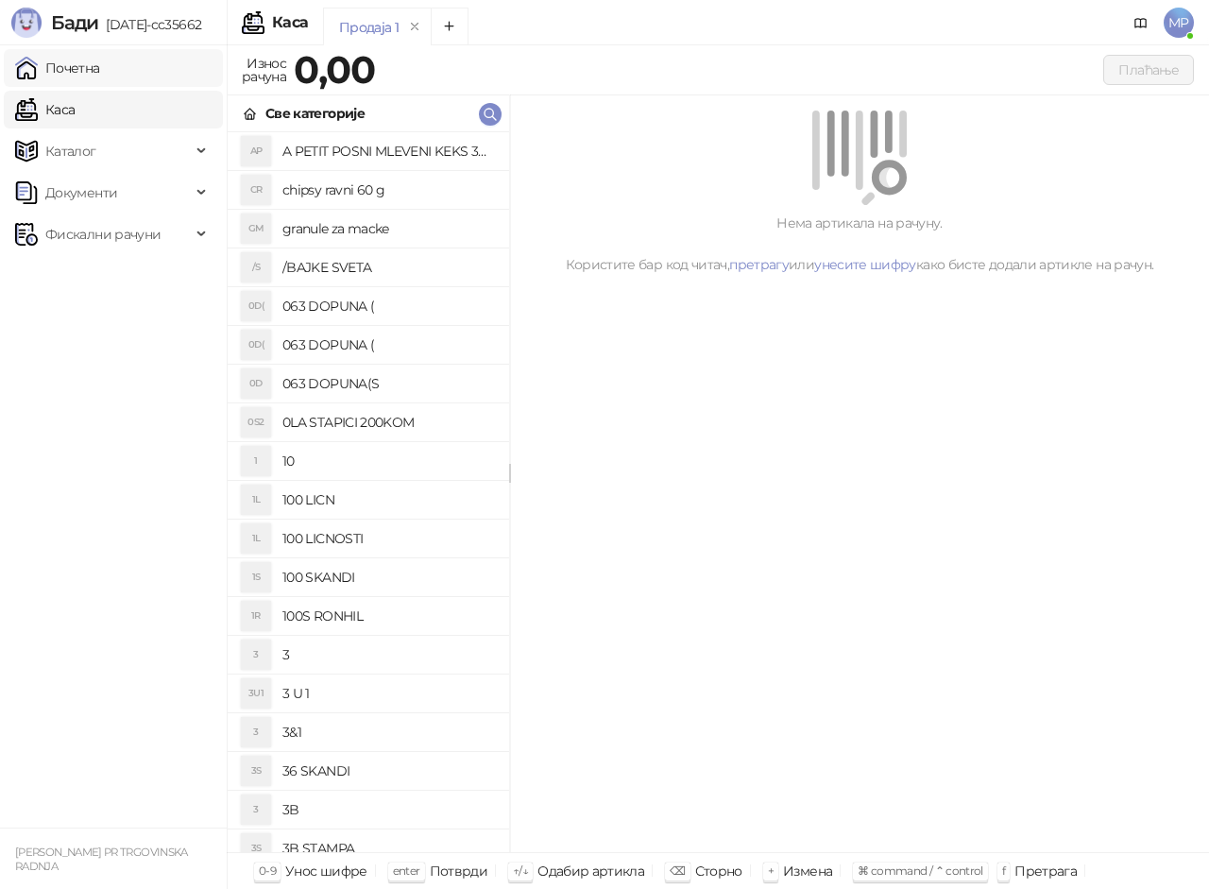
click at [100, 69] on link "Почетна" at bounding box center [57, 68] width 85 height 38
